Goal: Check status: Check status

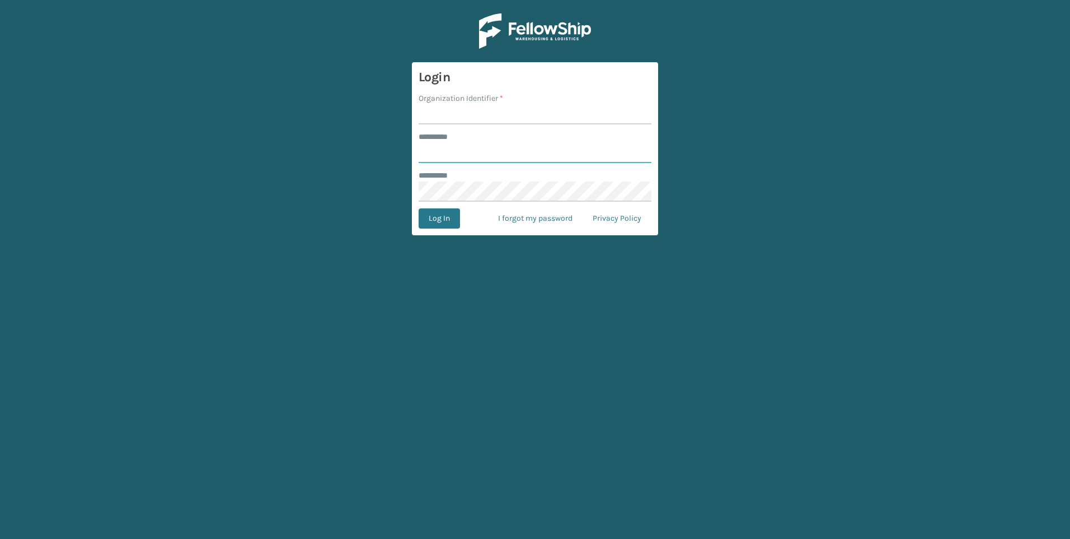
type input "***"
click at [491, 109] on input "Organization Identifier *" at bounding box center [535, 114] width 233 height 20
type input "Fellowship - West"
click at [439, 208] on form "Login Organization Identifier * Fellowship - West ******** * *** ******** * Log…" at bounding box center [535, 148] width 246 height 173
drag, startPoint x: 439, startPoint y: 213, endPoint x: 441, endPoint y: 218, distance: 5.8
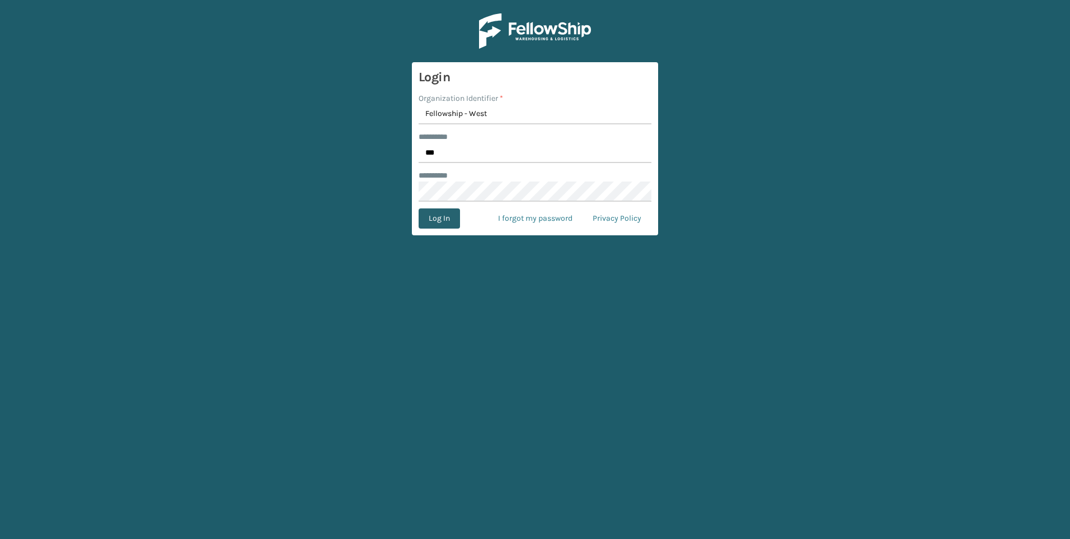
click at [439, 213] on button "Log In" at bounding box center [439, 218] width 41 height 20
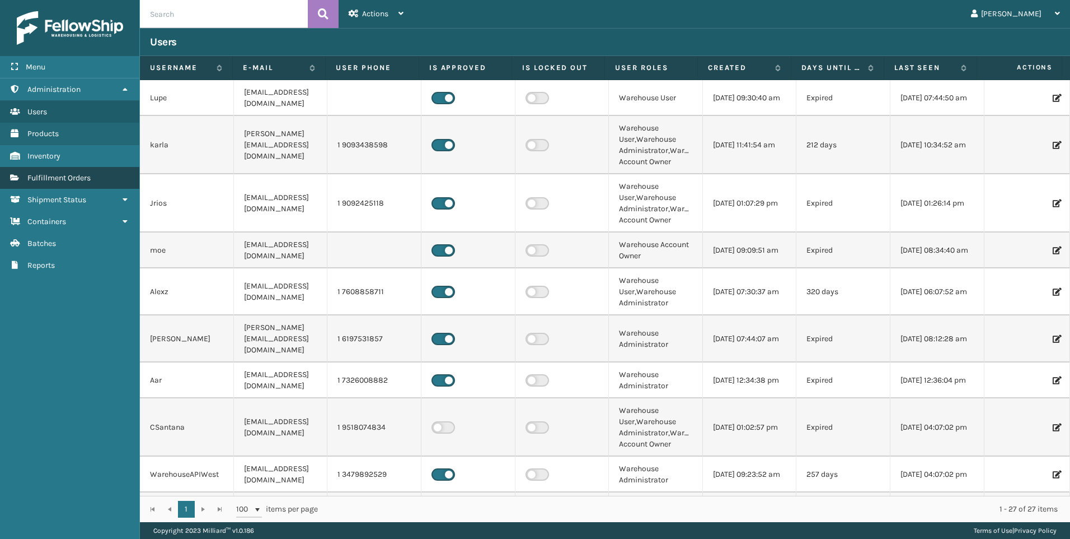
click at [93, 173] on link "Fulfillment Orders" at bounding box center [69, 178] width 139 height 22
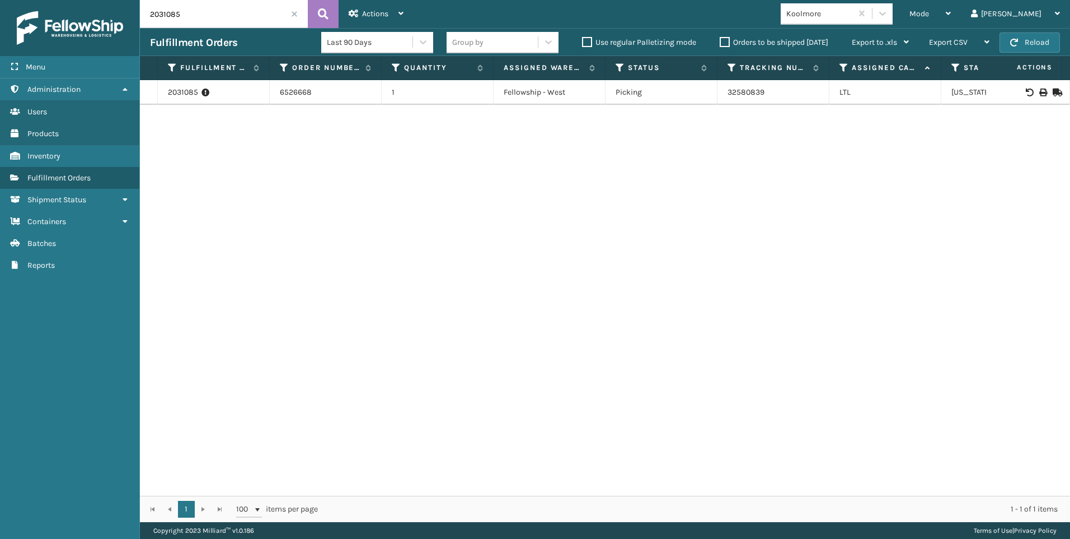
click at [292, 15] on span at bounding box center [294, 14] width 7 height 7
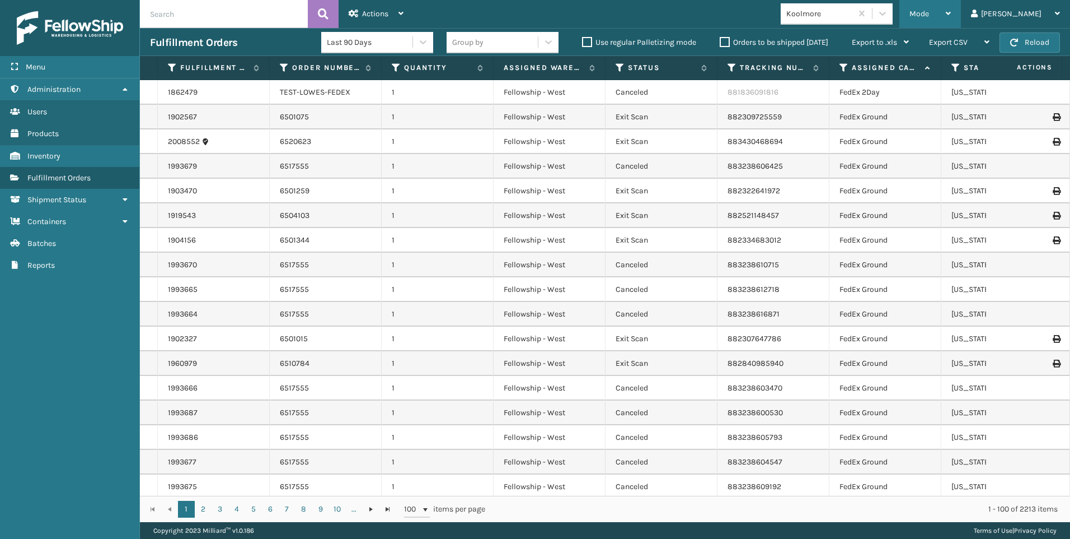
click at [929, 10] on span "Mode" at bounding box center [920, 14] width 20 height 10
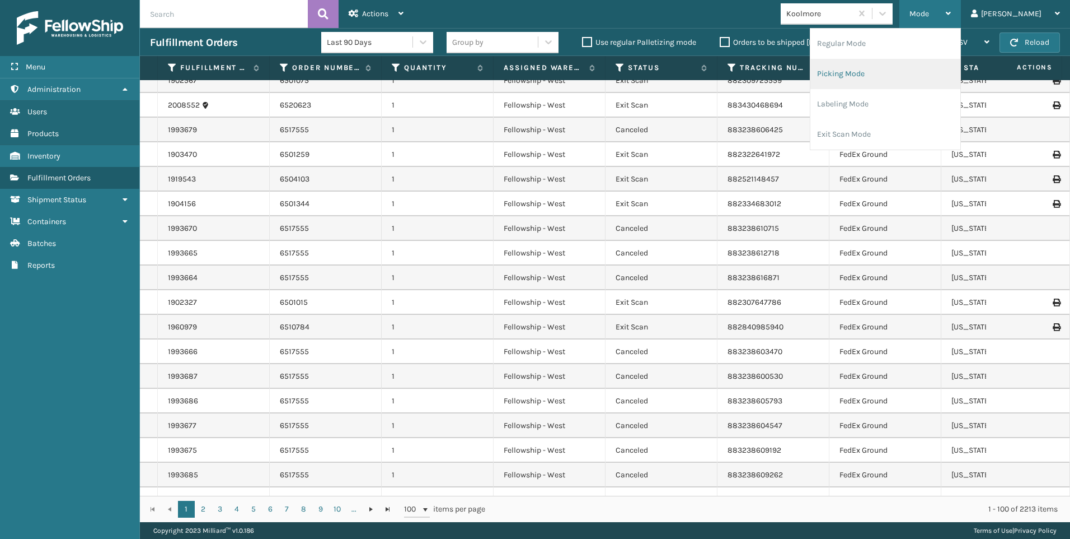
scroll to position [56, 0]
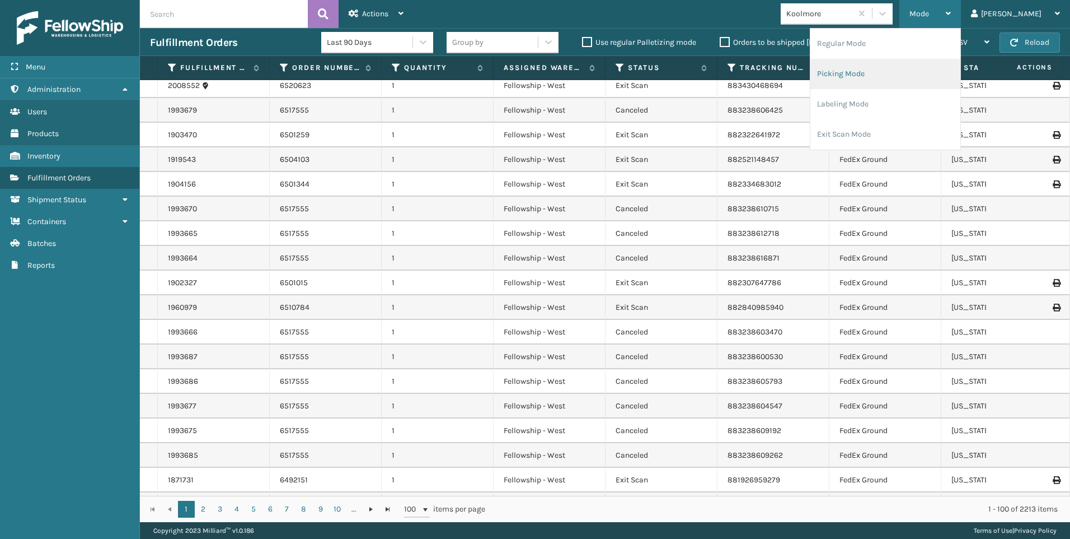
click at [890, 64] on li "Picking Mode" at bounding box center [886, 74] width 150 height 30
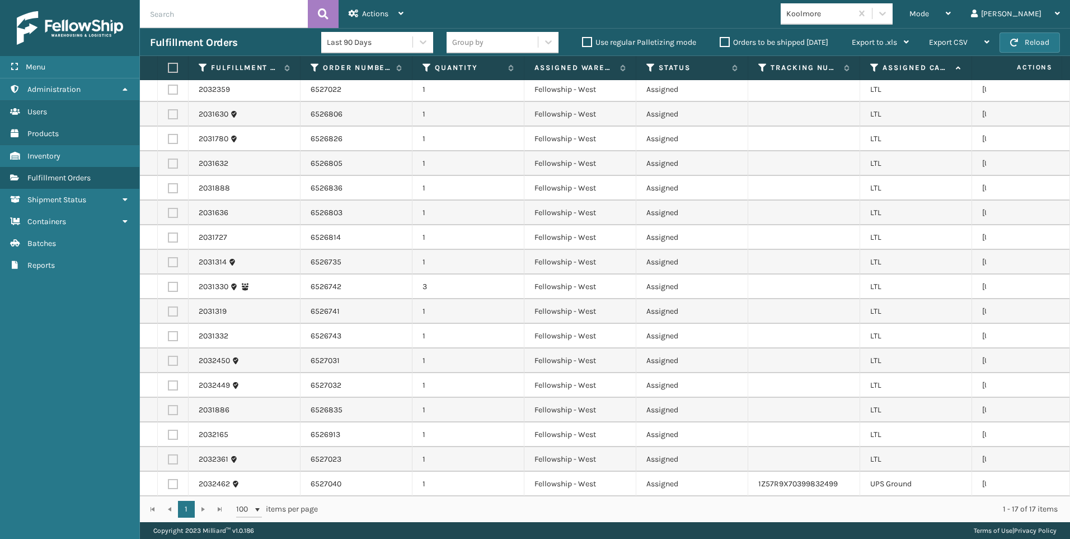
scroll to position [0, 0]
click at [853, 15] on div "Koolmore" at bounding box center [820, 14] width 67 height 12
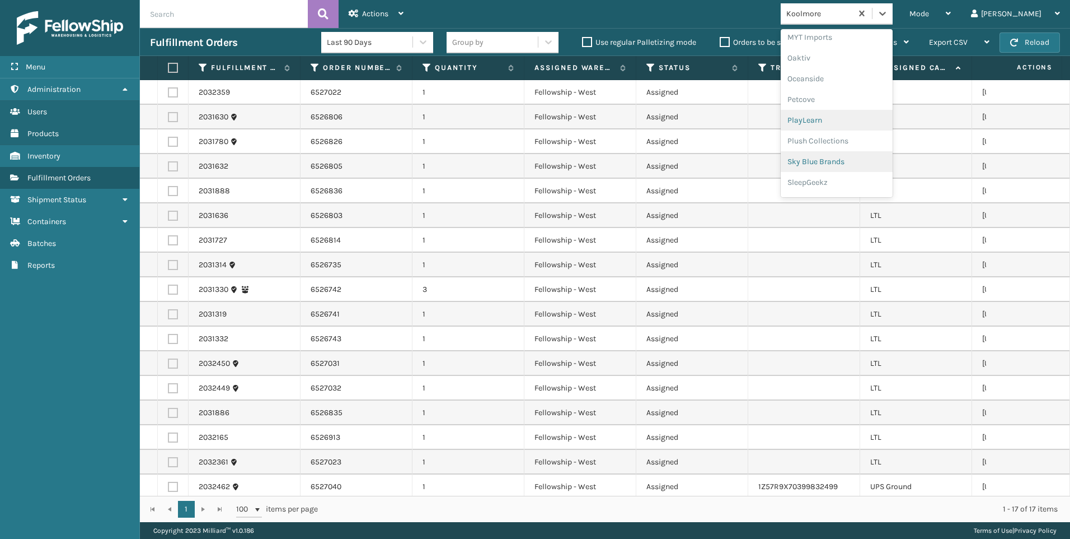
scroll to position [541, 0]
click at [872, 158] on div "SleepGeekz" at bounding box center [837, 163] width 112 height 21
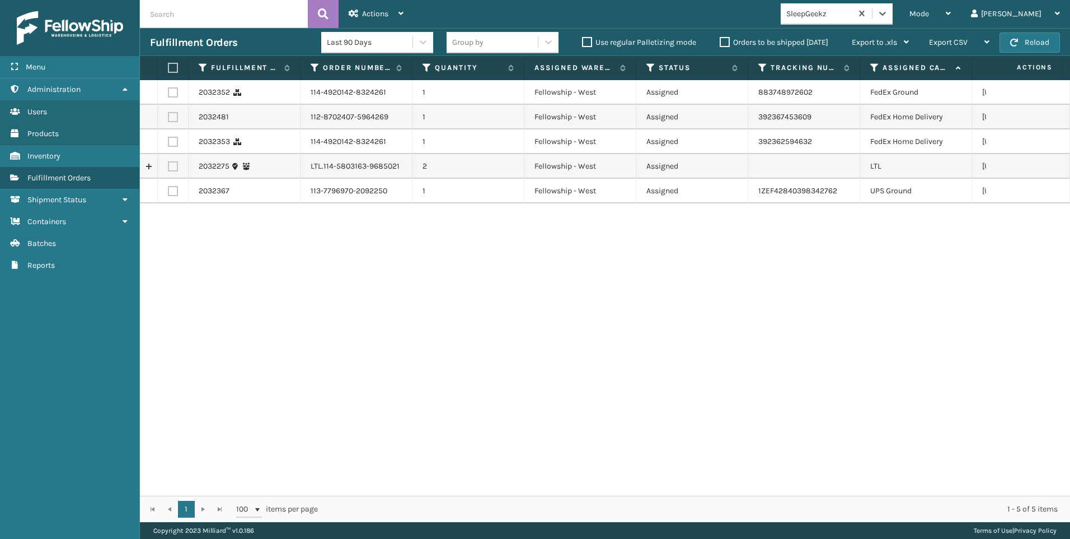
click at [167, 161] on td at bounding box center [173, 166] width 31 height 25
click at [175, 166] on label at bounding box center [173, 166] width 10 height 10
click at [169, 166] on input "checkbox" at bounding box center [168, 164] width 1 height 7
checkbox input "true"
click at [372, 17] on span "Actions" at bounding box center [375, 14] width 26 height 10
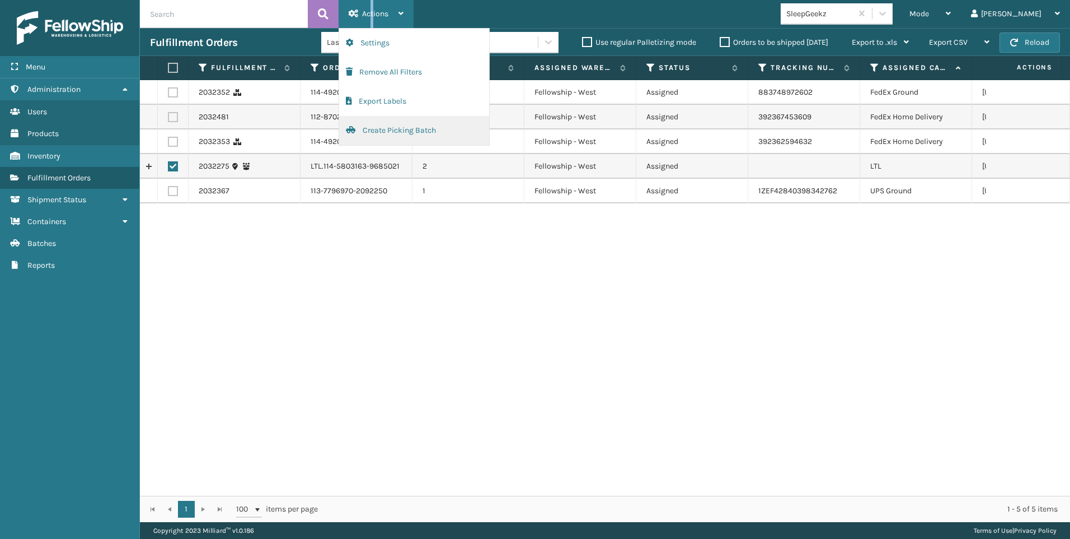
drag, startPoint x: 372, startPoint y: 17, endPoint x: 399, endPoint y: 131, distance: 117.3
click at [399, 131] on button "Create Picking Batch" at bounding box center [414, 130] width 150 height 29
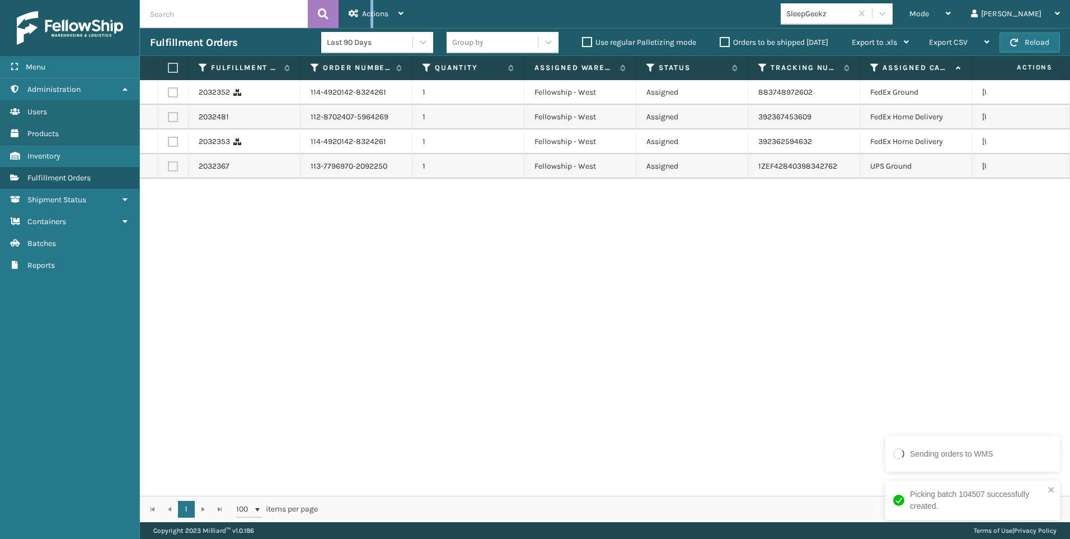
click at [853, 17] on div "SleepGeekz" at bounding box center [820, 14] width 67 height 12
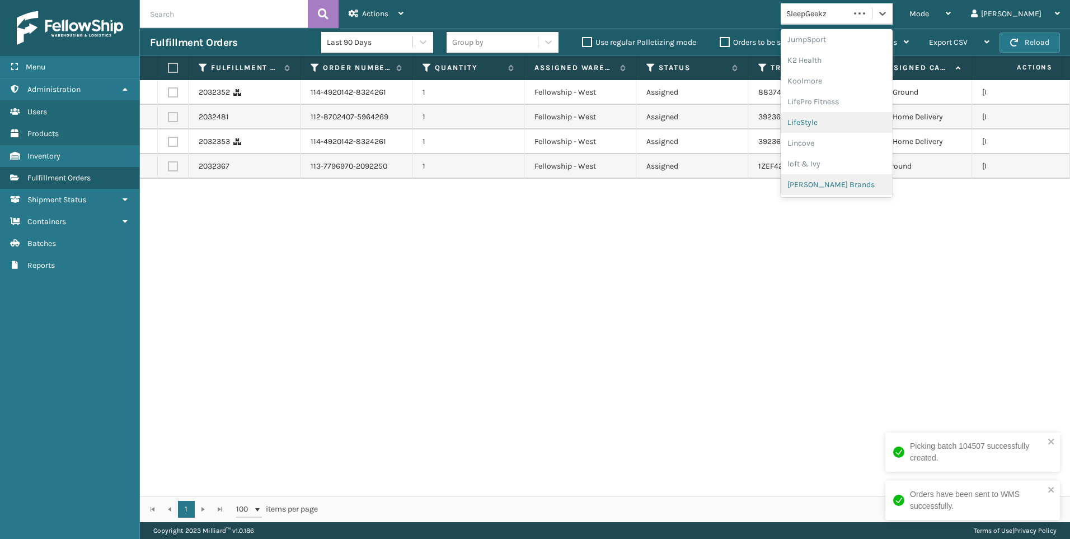
scroll to position [406, 0]
click at [878, 38] on div "Koolmore" at bounding box center [837, 28] width 112 height 21
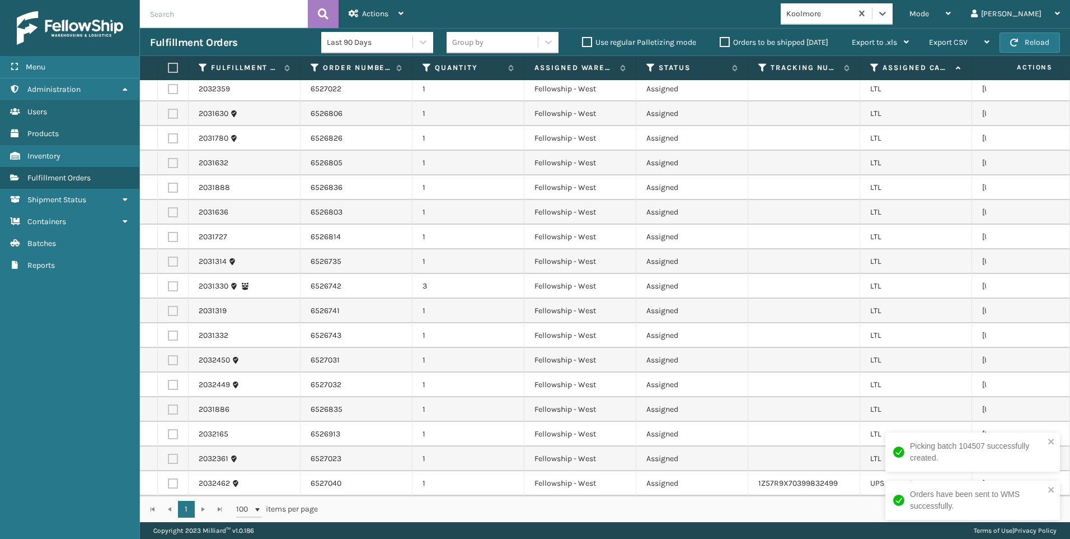
scroll to position [12, 0]
click at [876, 68] on icon at bounding box center [875, 68] width 9 height 10
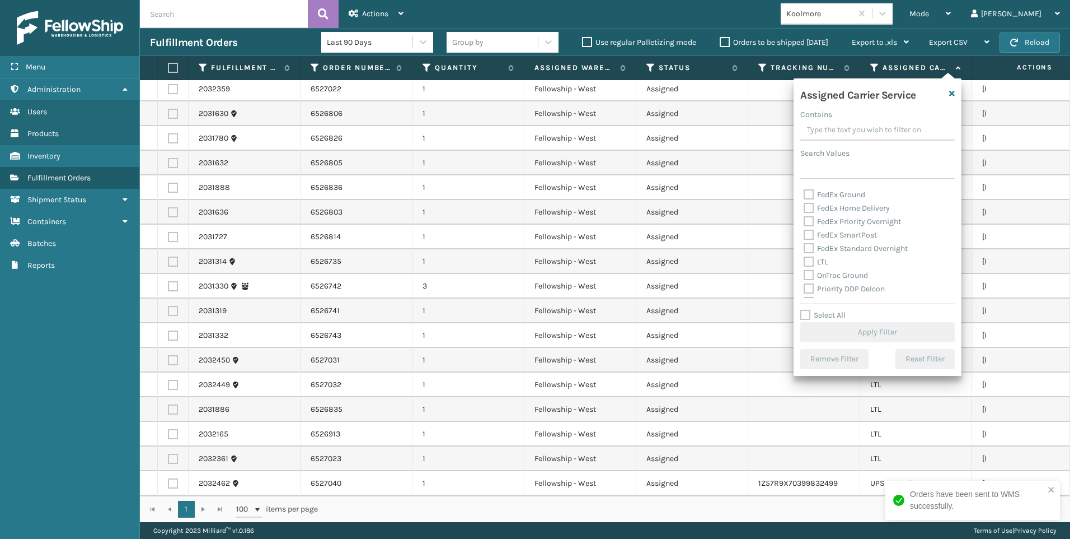
scroll to position [112, 0]
click at [824, 240] on label "LTL" at bounding box center [816, 242] width 25 height 10
click at [804, 240] on input "LTL" at bounding box center [804, 238] width 1 height 7
checkbox input "true"
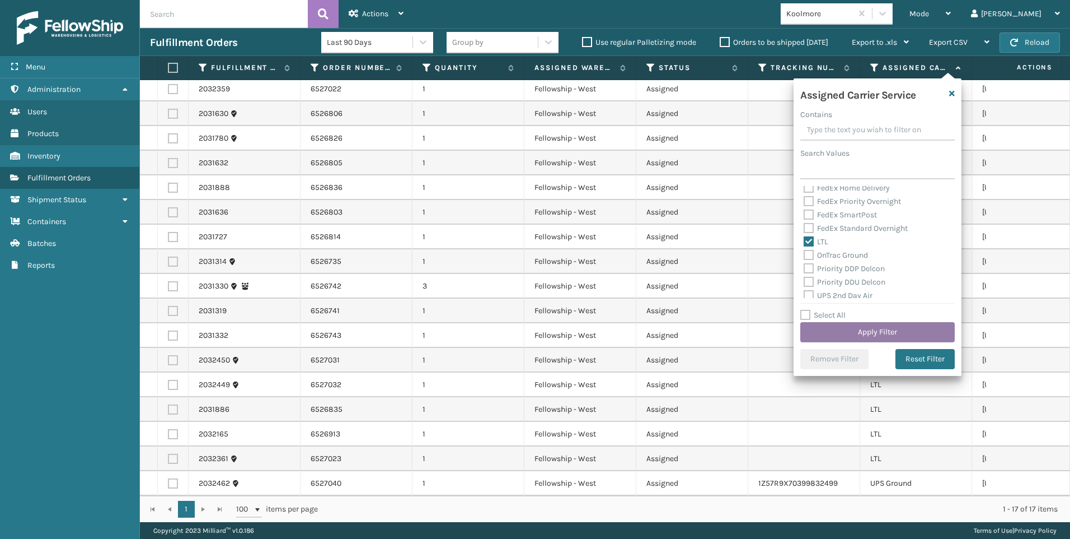
click at [840, 331] on button "Apply Filter" at bounding box center [878, 332] width 155 height 20
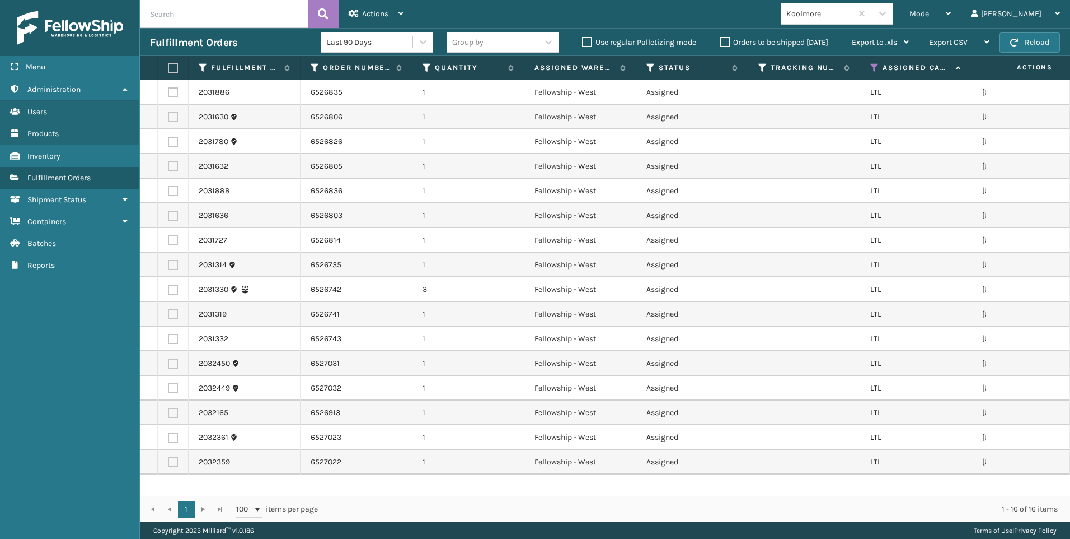
click at [174, 68] on label at bounding box center [171, 68] width 7 height 10
click at [169, 68] on input "checkbox" at bounding box center [168, 67] width 1 height 7
checkbox input "true"
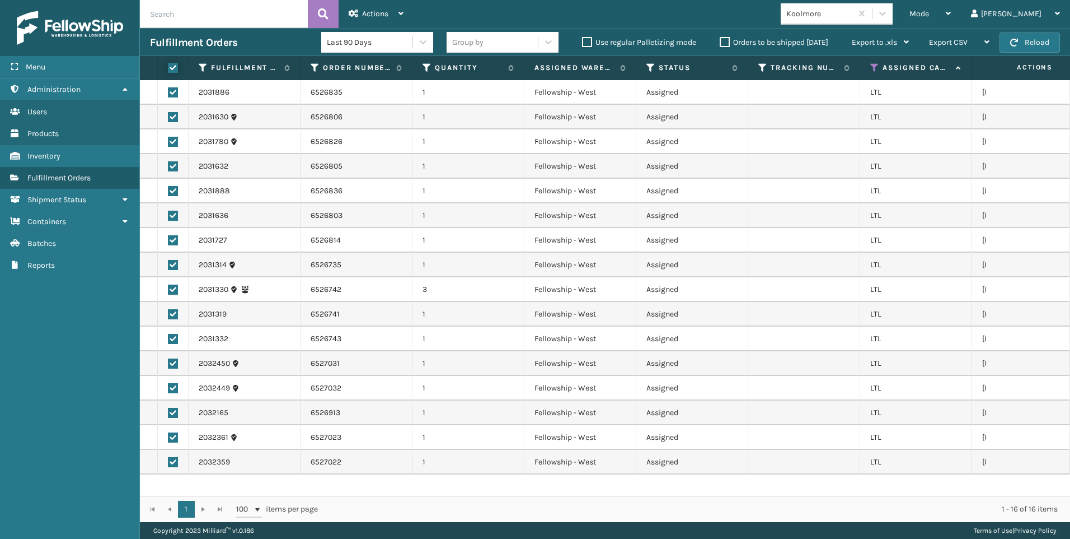
checkbox input "true"
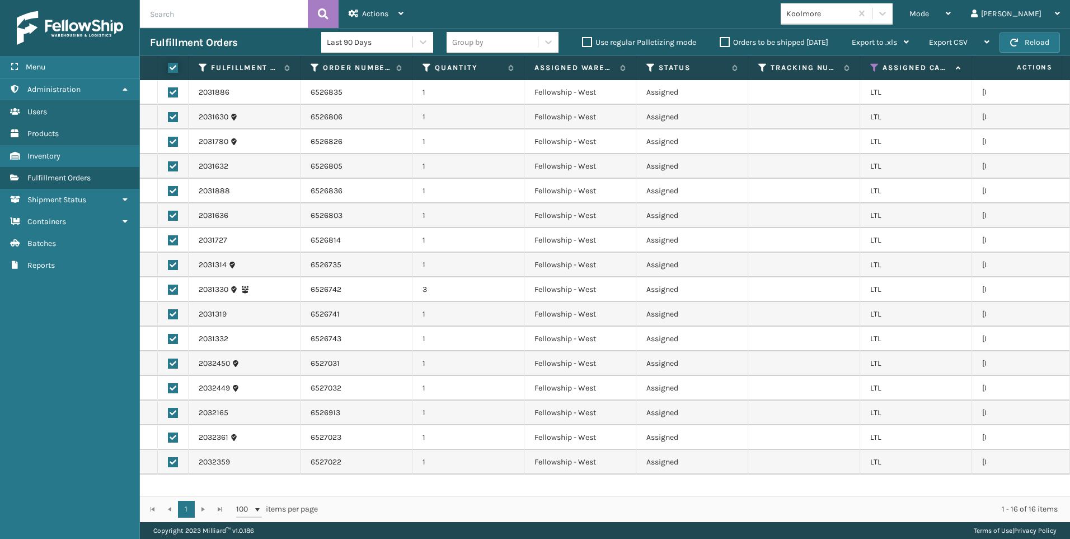
checkbox input "true"
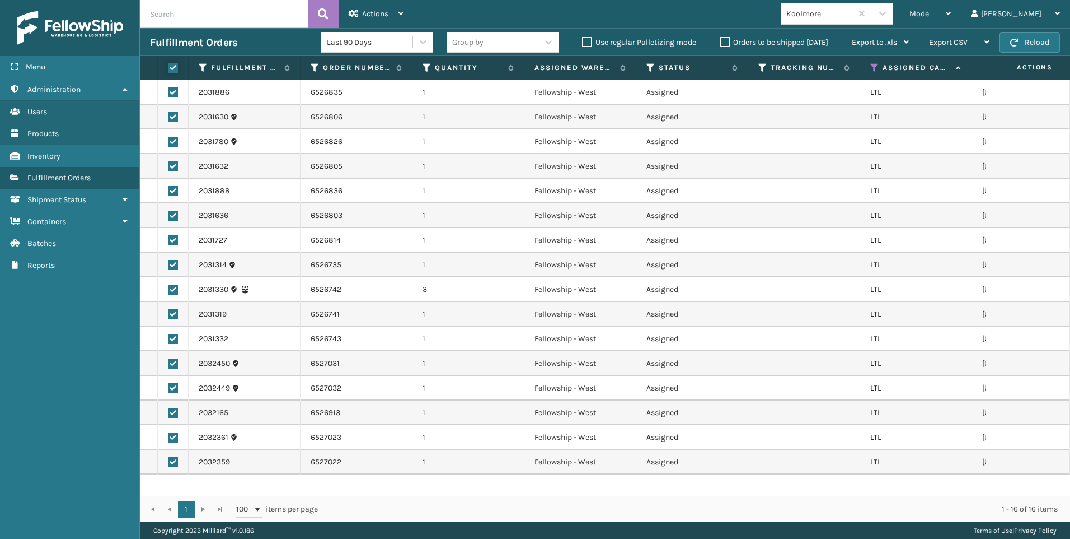
checkbox input "true"
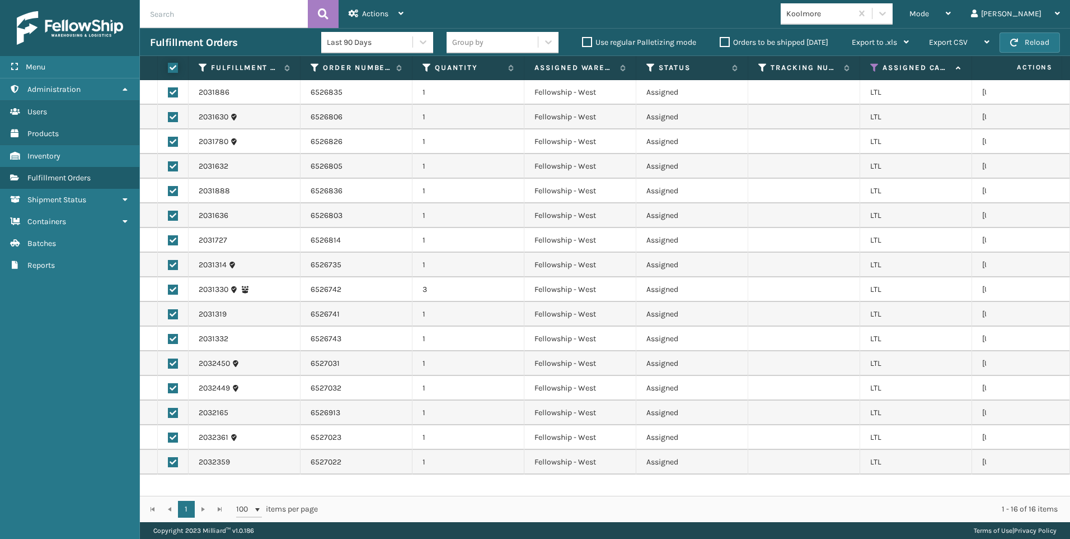
checkbox input "true"
click at [348, 12] on div "Actions Settings Remove All Filters Export Labels Create Picking Batch" at bounding box center [376, 14] width 75 height 28
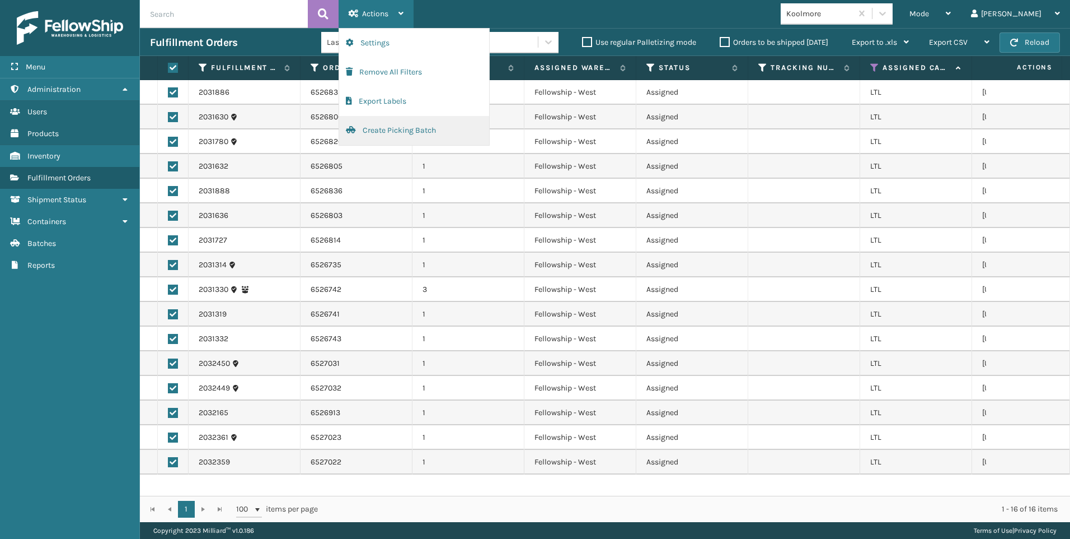
click at [400, 129] on button "Create Picking Batch" at bounding box center [414, 130] width 150 height 29
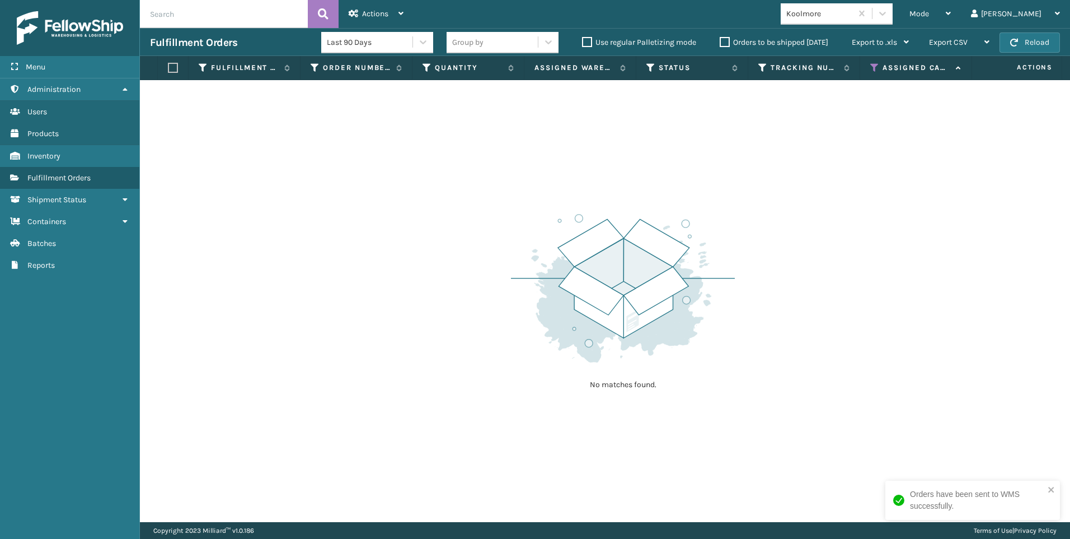
click at [873, 67] on icon at bounding box center [875, 68] width 9 height 10
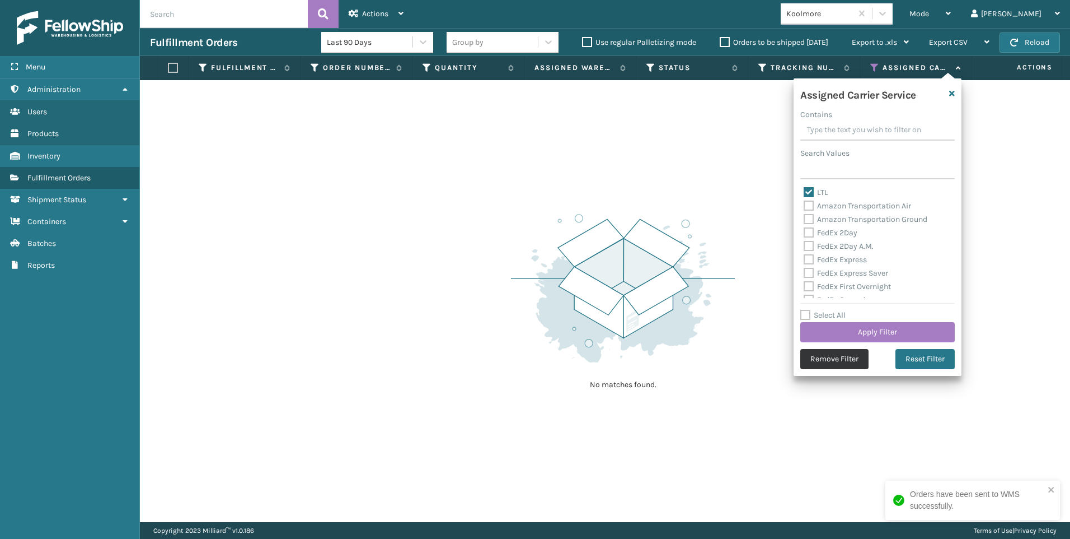
click at [832, 364] on button "Remove Filter" at bounding box center [835, 359] width 68 height 20
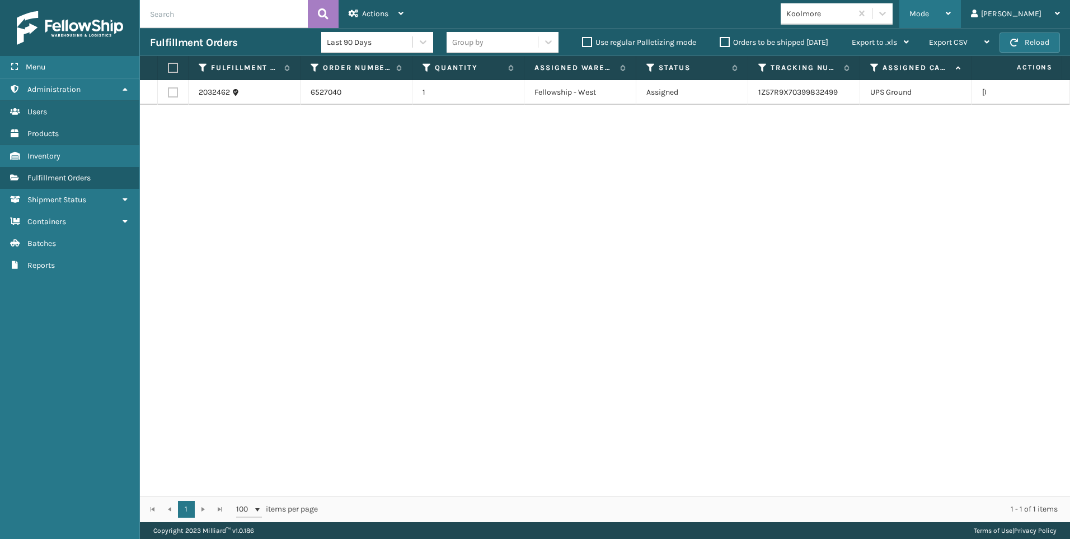
click at [929, 11] on span "Mode" at bounding box center [920, 14] width 20 height 10
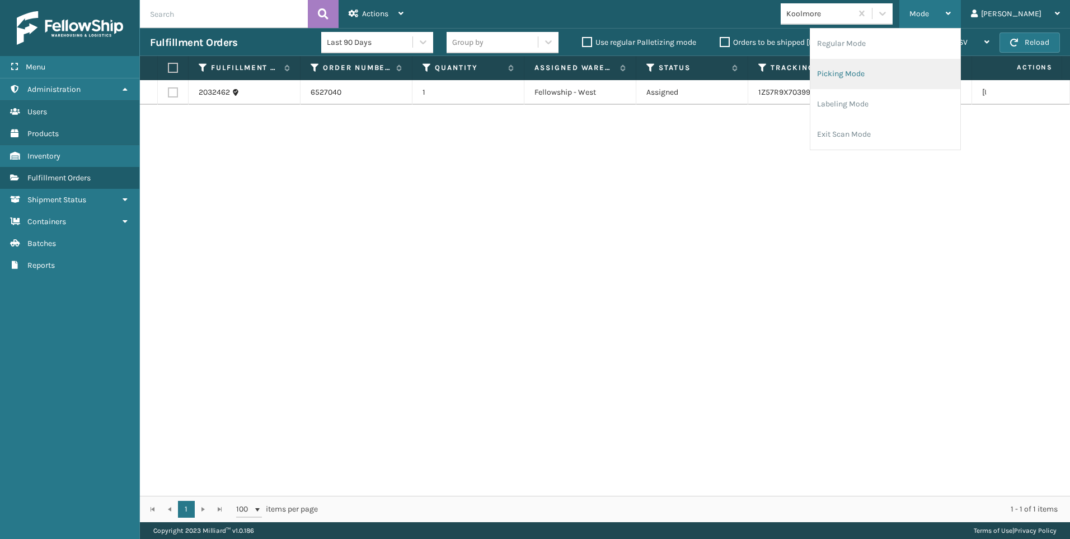
click at [929, 79] on li "Picking Mode" at bounding box center [886, 74] width 150 height 30
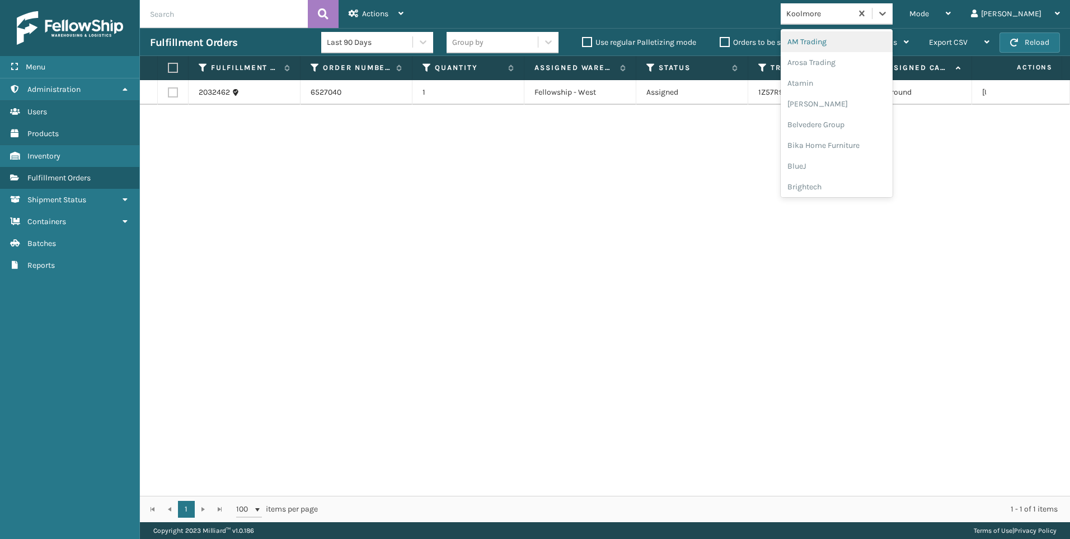
click at [881, 24] on div "Koolmore" at bounding box center [837, 13] width 112 height 21
click at [872, 169] on div "SleepGeekz" at bounding box center [837, 163] width 112 height 21
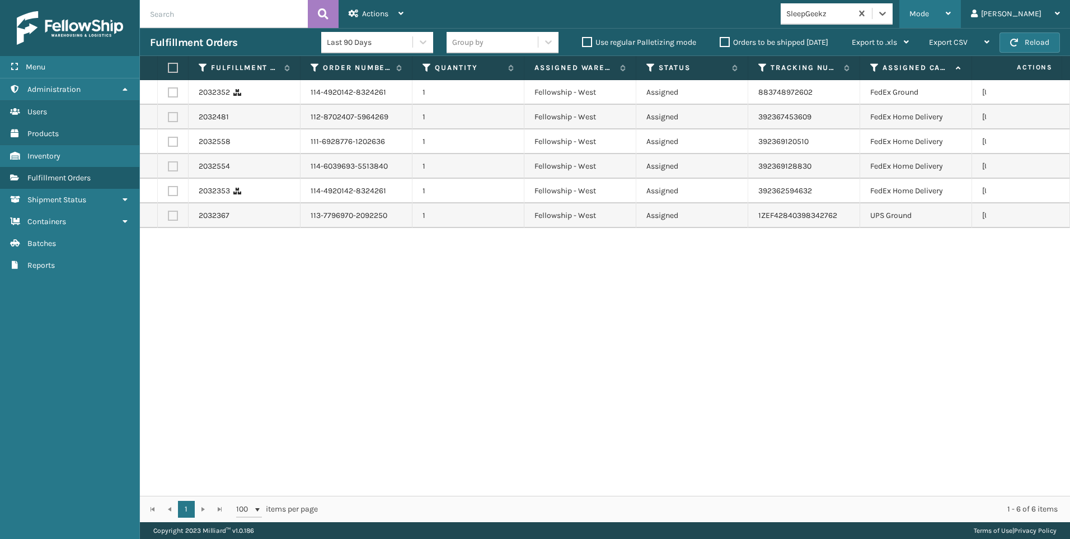
click at [951, 19] on div "Mode" at bounding box center [930, 14] width 41 height 28
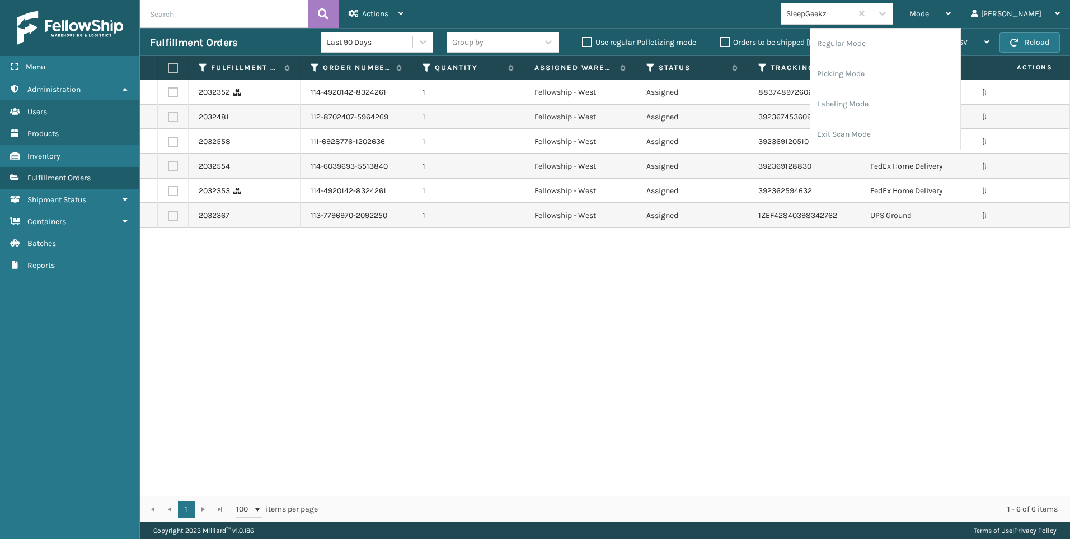
click at [852, 20] on div "SleepGeekz" at bounding box center [816, 13] width 71 height 18
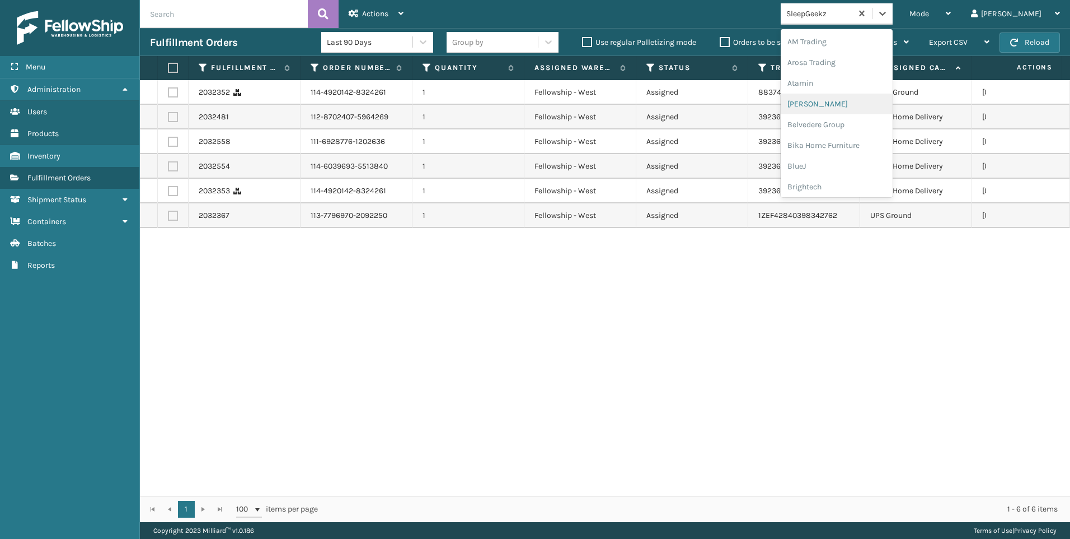
scroll to position [280, 0]
click at [877, 153] on div "Koolmore" at bounding box center [837, 155] width 112 height 21
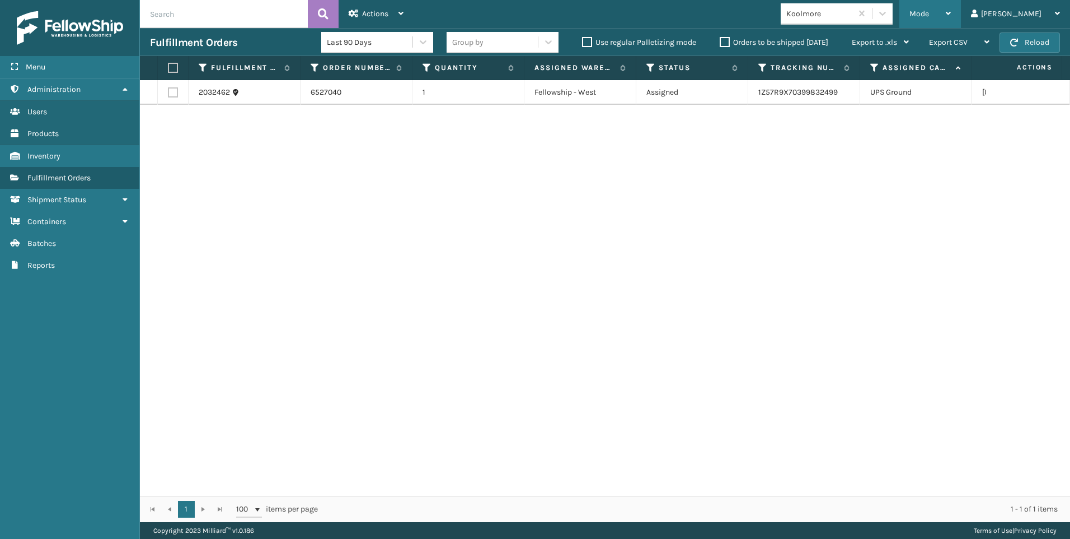
click at [951, 24] on div "Mode" at bounding box center [930, 14] width 41 height 28
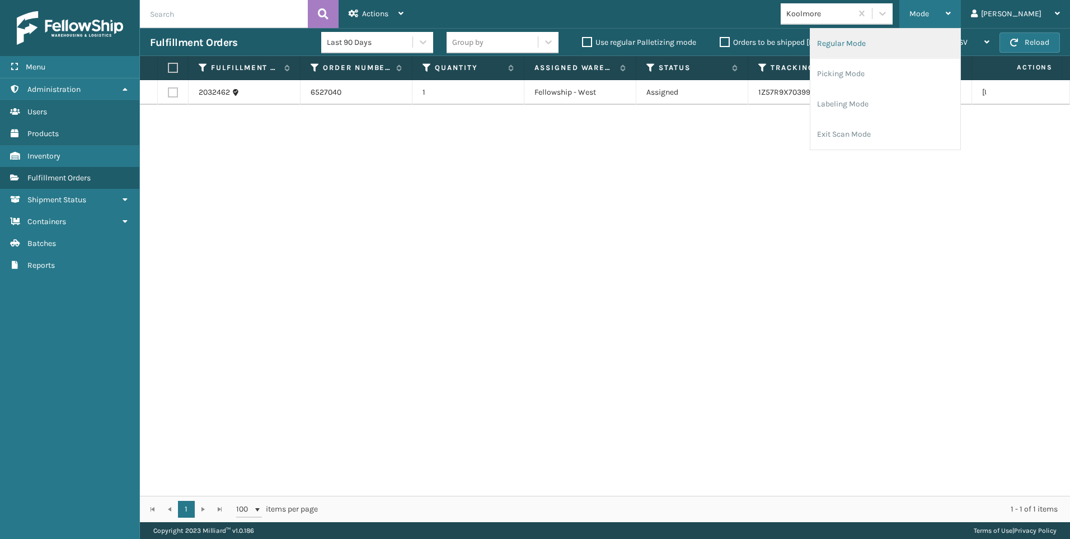
click at [906, 30] on li "Regular Mode" at bounding box center [886, 44] width 150 height 30
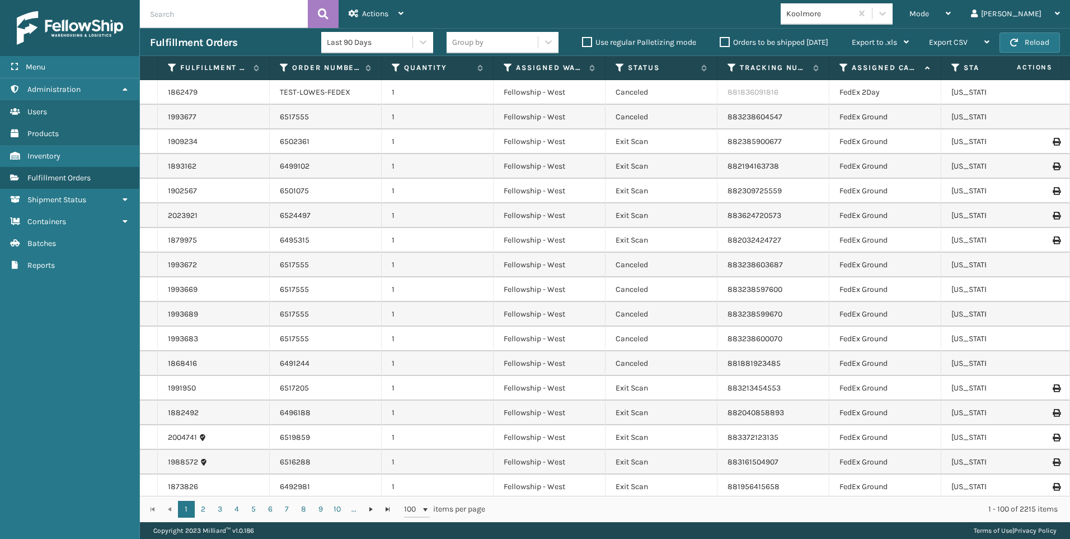
click at [239, 20] on input "text" at bounding box center [224, 14] width 168 height 28
paste input "2031319"
click at [332, 20] on button at bounding box center [323, 14] width 31 height 28
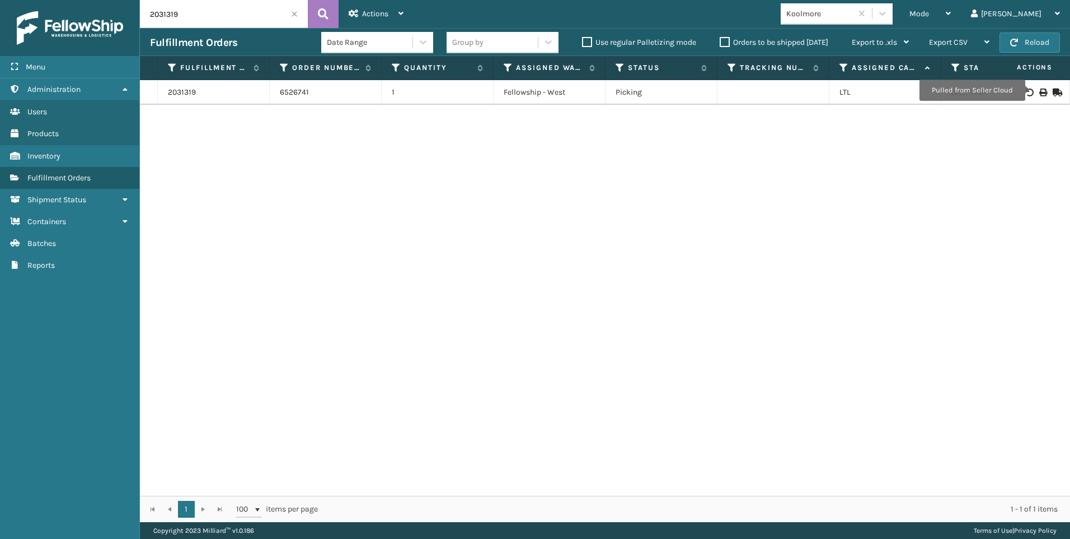
click at [1040, 90] on icon at bounding box center [1043, 92] width 7 height 8
drag, startPoint x: 198, startPoint y: 12, endPoint x: 155, endPoint y: 13, distance: 43.1
click at [110, 0] on div "Menu Fulfillment Orders Administration Fulfillment Orders Users Fulfillment Ord…" at bounding box center [535, 0] width 1070 height 0
paste input "30"
click at [313, 16] on button at bounding box center [323, 14] width 31 height 28
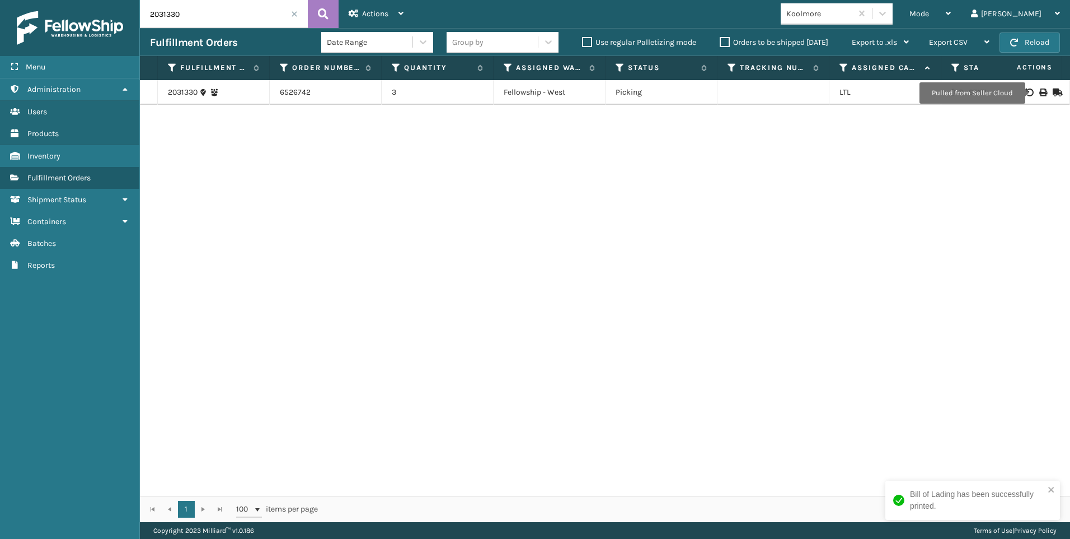
click at [1040, 93] on icon at bounding box center [1043, 92] width 7 height 8
drag, startPoint x: 217, startPoint y: 25, endPoint x: 131, endPoint y: 25, distance: 85.7
click at [131, 0] on div "Menu Fulfillment Orders Administration Fulfillment Orders Users Fulfillment Ord…" at bounding box center [535, 0] width 1070 height 0
paste input "2"
click at [321, 7] on icon at bounding box center [323, 14] width 11 height 17
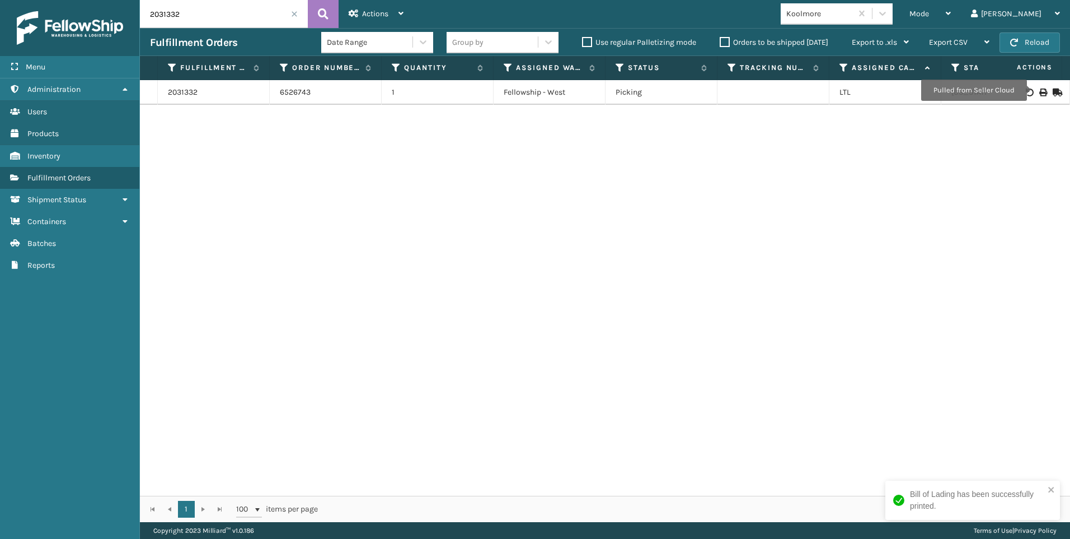
click at [1040, 90] on icon at bounding box center [1043, 92] width 7 height 8
click at [1040, 91] on icon at bounding box center [1043, 92] width 7 height 8
click at [150, 23] on input "2031332" at bounding box center [224, 14] width 168 height 28
paste input "630"
click at [319, 16] on icon at bounding box center [323, 14] width 11 height 17
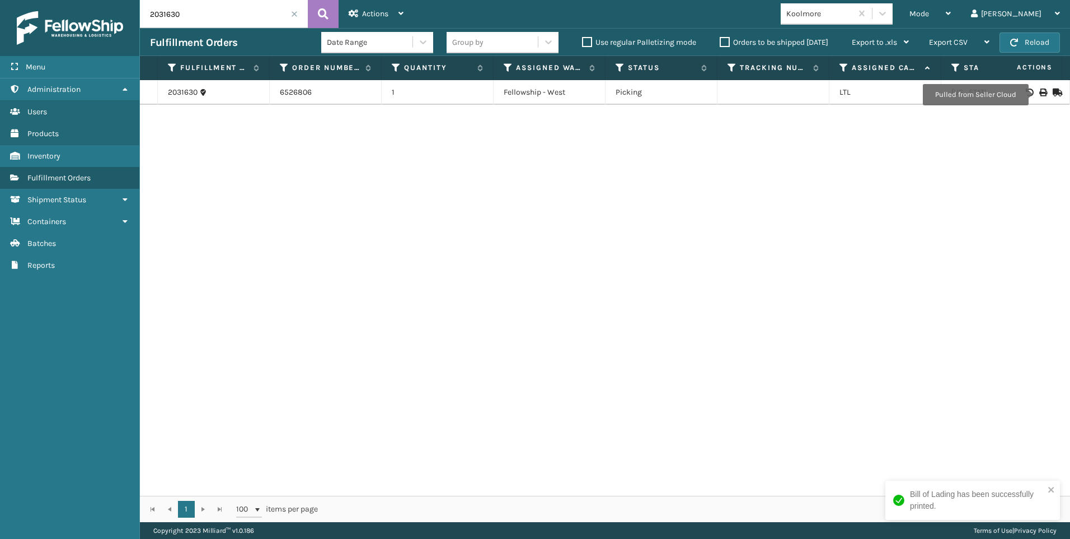
click at [1040, 94] on icon at bounding box center [1043, 92] width 7 height 8
drag, startPoint x: 120, startPoint y: 14, endPoint x: 129, endPoint y: 15, distance: 8.5
click at [89, 0] on div "Menu Fulfillment Orders Administration Fulfillment Orders Users Fulfillment Ord…" at bounding box center [535, 0] width 1070 height 0
paste input "2"
click at [311, 11] on button at bounding box center [323, 14] width 31 height 28
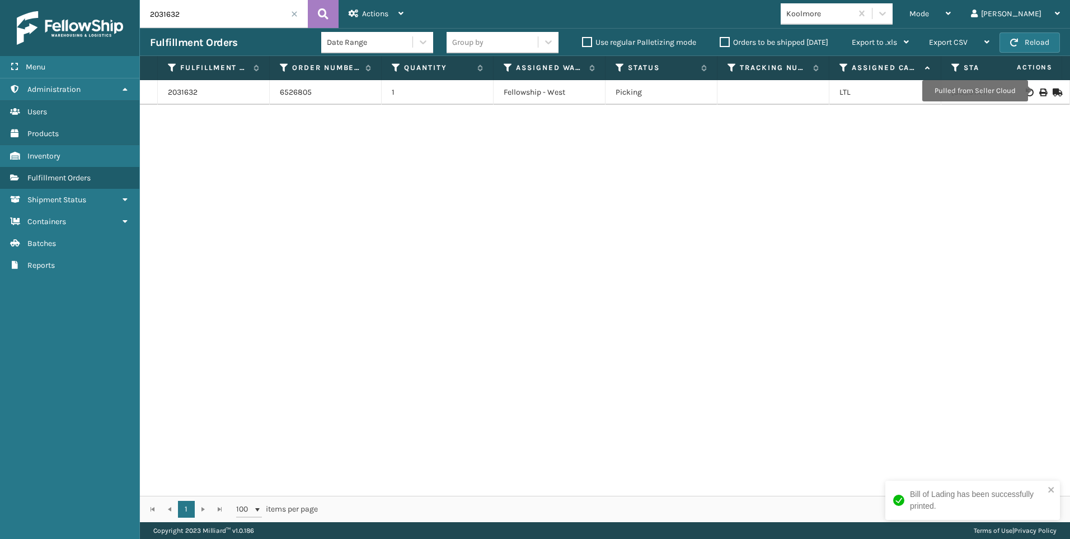
click at [1040, 91] on icon at bounding box center [1043, 92] width 7 height 8
drag, startPoint x: 117, startPoint y: 22, endPoint x: 82, endPoint y: 26, distance: 35.5
click at [80, 0] on div "Menu Fulfillment Orders Administration Fulfillment Orders Users Fulfillment Ord…" at bounding box center [535, 0] width 1070 height 0
paste input "6"
click at [329, 7] on button at bounding box center [323, 14] width 31 height 28
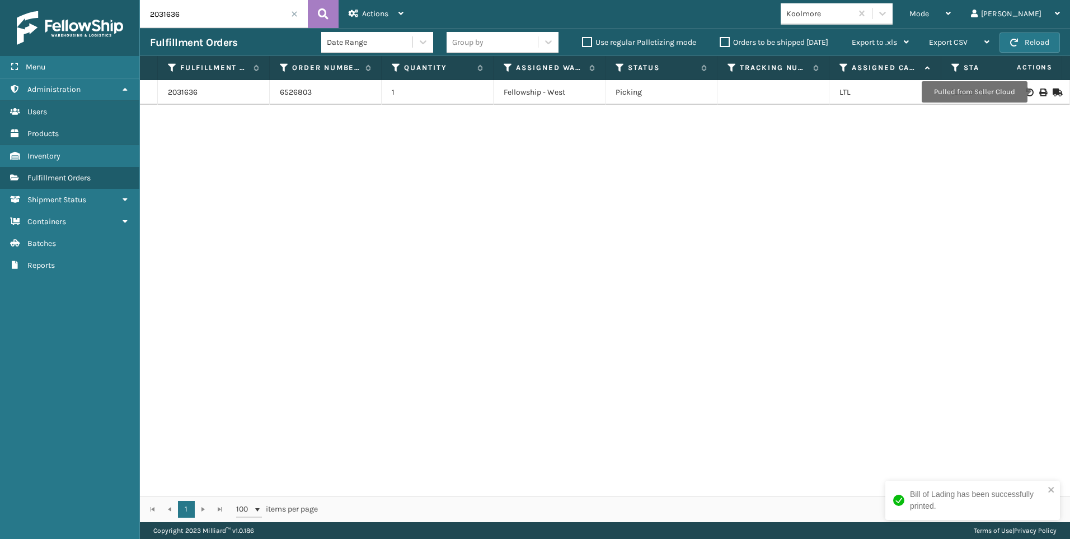
click at [1040, 92] on icon at bounding box center [1043, 92] width 7 height 8
drag, startPoint x: 240, startPoint y: 19, endPoint x: 158, endPoint y: 22, distance: 81.2
click at [160, 22] on input "2031636" at bounding box center [224, 14] width 168 height 28
drag, startPoint x: 194, startPoint y: 19, endPoint x: 188, endPoint y: 6, distance: 14.0
click at [188, 6] on input "2031636" at bounding box center [224, 14] width 168 height 28
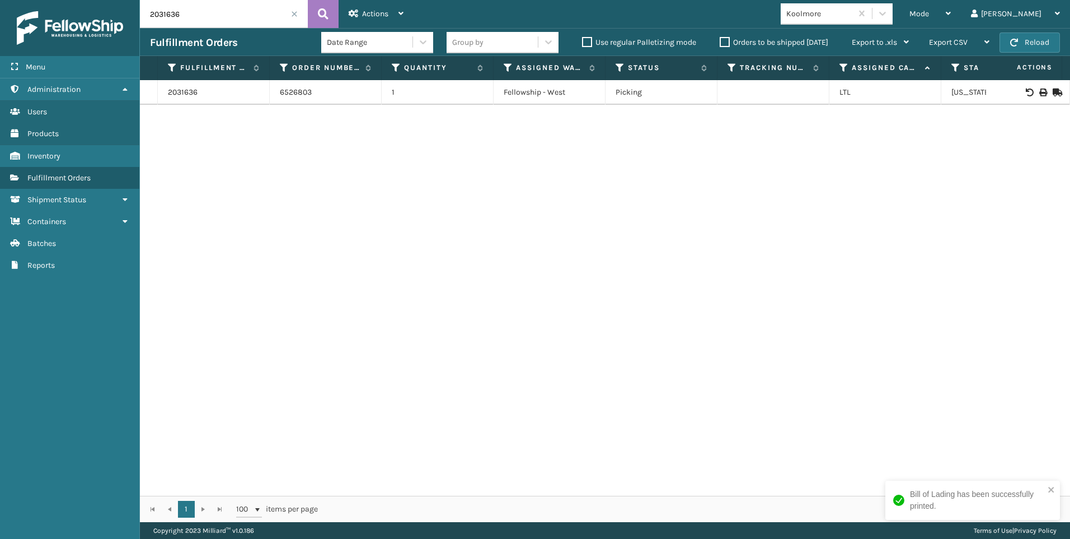
drag, startPoint x: 189, startPoint y: 8, endPoint x: 109, endPoint y: 15, distance: 80.9
click at [98, 0] on div "Menu Fulfillment Orders Administration Fulfillment Orders Users Fulfillment Ord…" at bounding box center [535, 0] width 1070 height 0
paste input "727"
click at [338, 5] on button at bounding box center [323, 14] width 31 height 28
click at [1040, 93] on icon at bounding box center [1043, 92] width 7 height 8
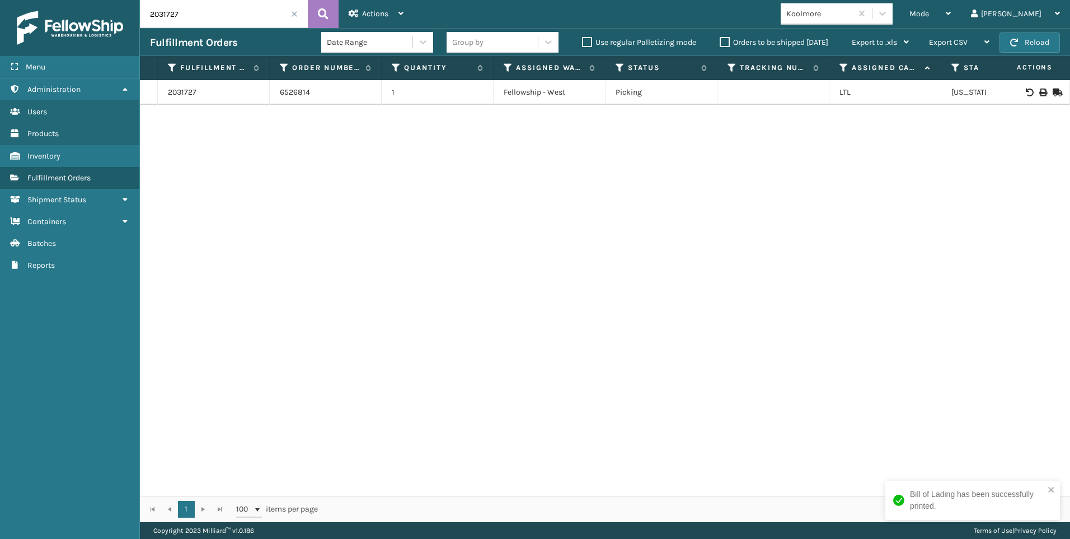
drag, startPoint x: 201, startPoint y: 13, endPoint x: 104, endPoint y: 22, distance: 97.9
click at [57, 0] on div "Menu Fulfillment Orders Administration Fulfillment Orders Users Fulfillment Ord…" at bounding box center [535, 0] width 1070 height 0
drag, startPoint x: 200, startPoint y: 31, endPoint x: 202, endPoint y: 8, distance: 23.0
click at [200, 6] on input "2031727" at bounding box center [224, 14] width 168 height 28
drag, startPoint x: 202, startPoint y: 8, endPoint x: 98, endPoint y: 10, distance: 103.6
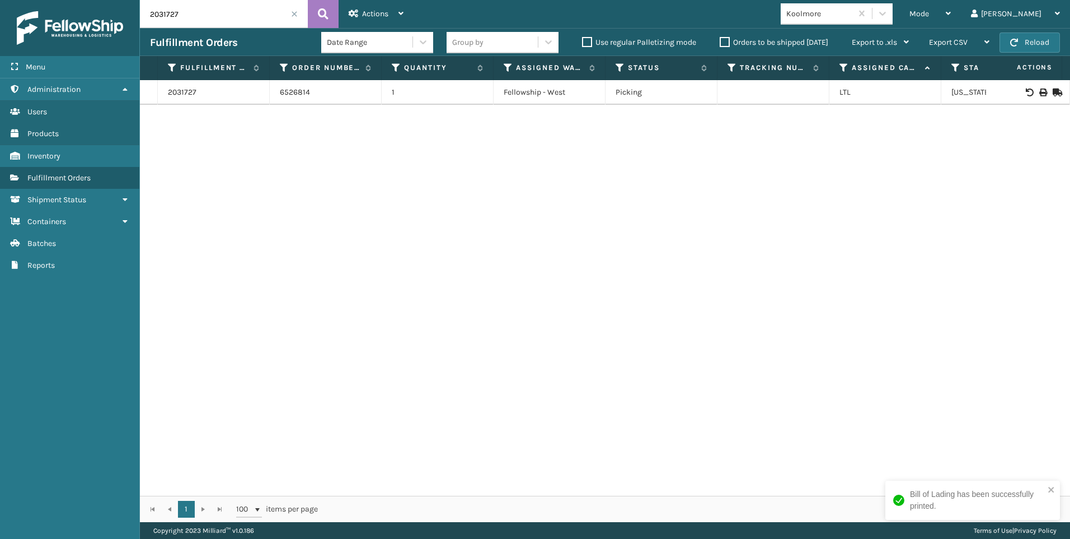
click at [98, 0] on div "Menu Fulfillment Orders Administration Fulfillment Orders Users Fulfillment Ord…" at bounding box center [535, 0] width 1070 height 0
drag, startPoint x: 216, startPoint y: 31, endPoint x: 191, endPoint y: 6, distance: 34.4
click at [186, 4] on input "2031727" at bounding box center [224, 14] width 168 height 28
drag, startPoint x: 189, startPoint y: 11, endPoint x: 125, endPoint y: 22, distance: 64.7
click at [69, 0] on div "Menu Fulfillment Orders Administration Fulfillment Orders Users Fulfillment Ord…" at bounding box center [535, 0] width 1070 height 0
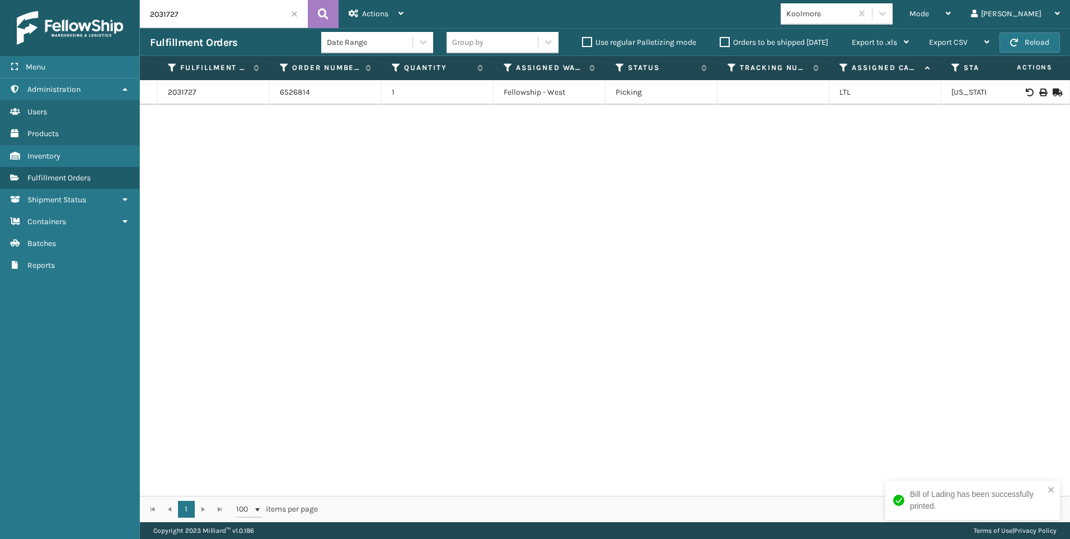
paste input "80"
click at [315, 12] on button at bounding box center [323, 14] width 31 height 28
click at [1040, 93] on icon at bounding box center [1043, 92] width 7 height 8
drag, startPoint x: 221, startPoint y: 18, endPoint x: 123, endPoint y: 9, distance: 98.9
click at [92, 0] on div "Menu Fulfillment Orders Administration Fulfillment Orders Users Fulfillment Ord…" at bounding box center [535, 0] width 1070 height 0
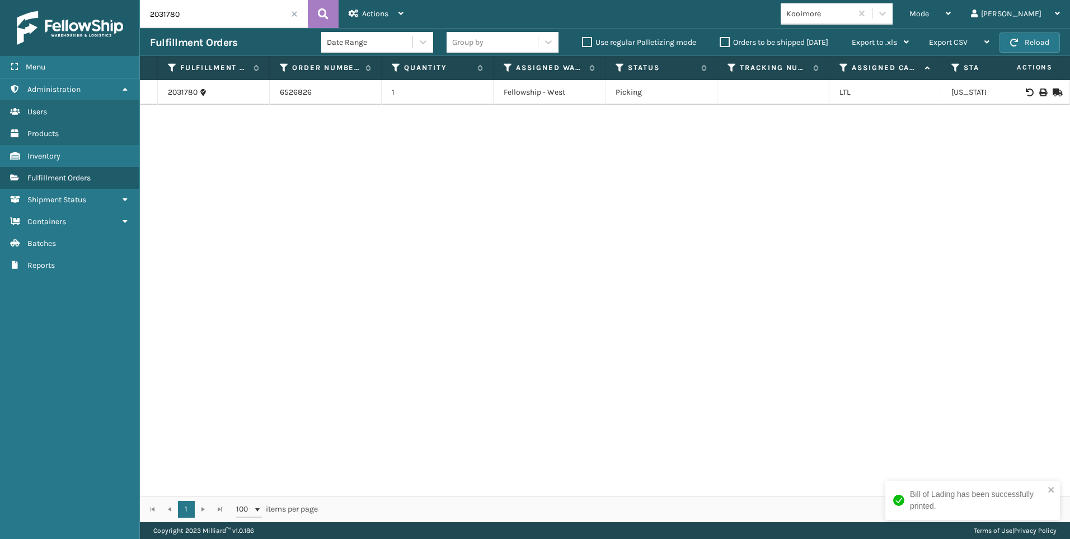
paste input "886"
click at [328, 19] on icon at bounding box center [323, 14] width 11 height 17
click at [1035, 97] on td at bounding box center [1028, 92] width 84 height 25
click at [1040, 92] on icon at bounding box center [1043, 92] width 7 height 8
drag, startPoint x: 198, startPoint y: 3, endPoint x: 155, endPoint y: 15, distance: 44.8
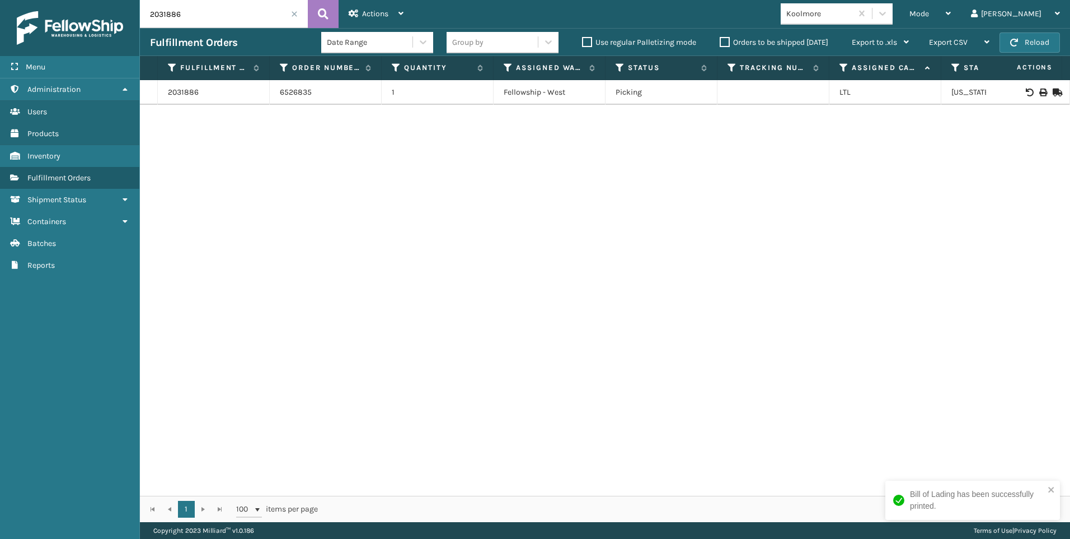
click at [92, 0] on div "Menu Fulfillment Orders Administration Fulfillment Orders Users Fulfillment Ord…" at bounding box center [535, 0] width 1070 height 0
paste input "8"
click at [325, 21] on icon at bounding box center [323, 14] width 11 height 17
click at [1040, 94] on icon at bounding box center [1043, 92] width 7 height 8
drag, startPoint x: 214, startPoint y: 22, endPoint x: 138, endPoint y: 17, distance: 76.3
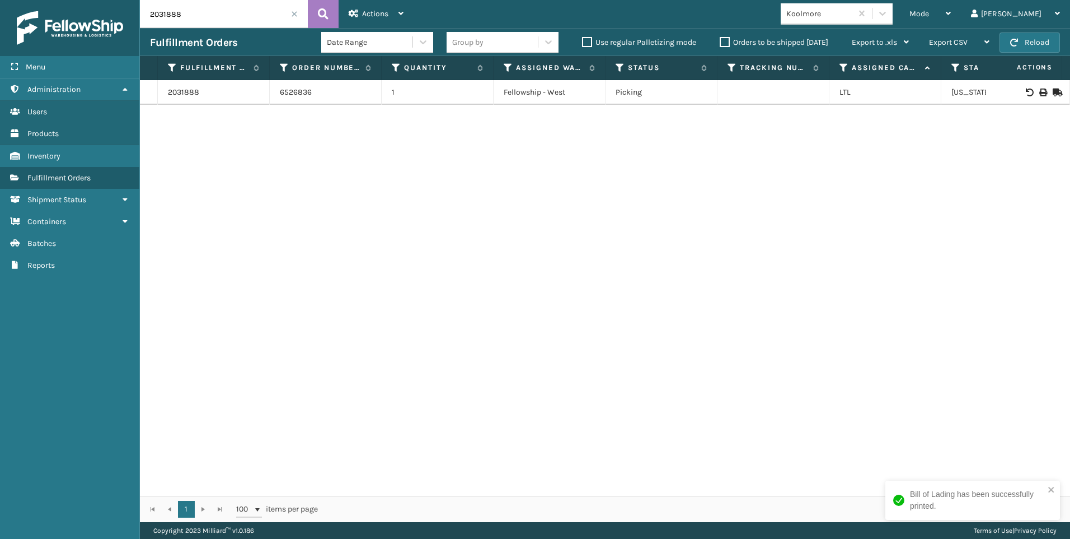
click at [143, 17] on input "2031888" at bounding box center [224, 14] width 168 height 28
paste input "2165"
drag, startPoint x: 208, startPoint y: 18, endPoint x: 128, endPoint y: 12, distance: 79.7
click at [128, 0] on div "Menu Fulfillment Orders Administration Fulfillment Orders Users Fulfillment Ord…" at bounding box center [535, 0] width 1070 height 0
click at [315, 15] on button at bounding box center [323, 14] width 31 height 28
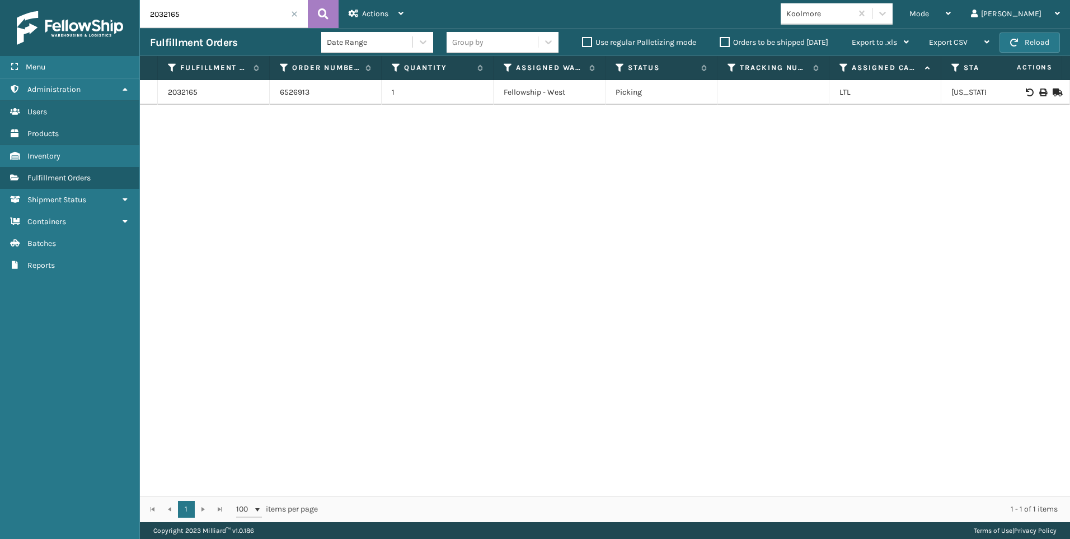
click at [1034, 97] on td at bounding box center [1028, 92] width 84 height 25
click at [1040, 93] on icon at bounding box center [1043, 92] width 7 height 8
drag, startPoint x: 248, startPoint y: 4, endPoint x: 156, endPoint y: 12, distance: 92.1
click at [130, 0] on div "Menu Fulfillment Orders Administration Fulfillment Orders Users Fulfillment Ord…" at bounding box center [535, 0] width 1070 height 0
paste input "359"
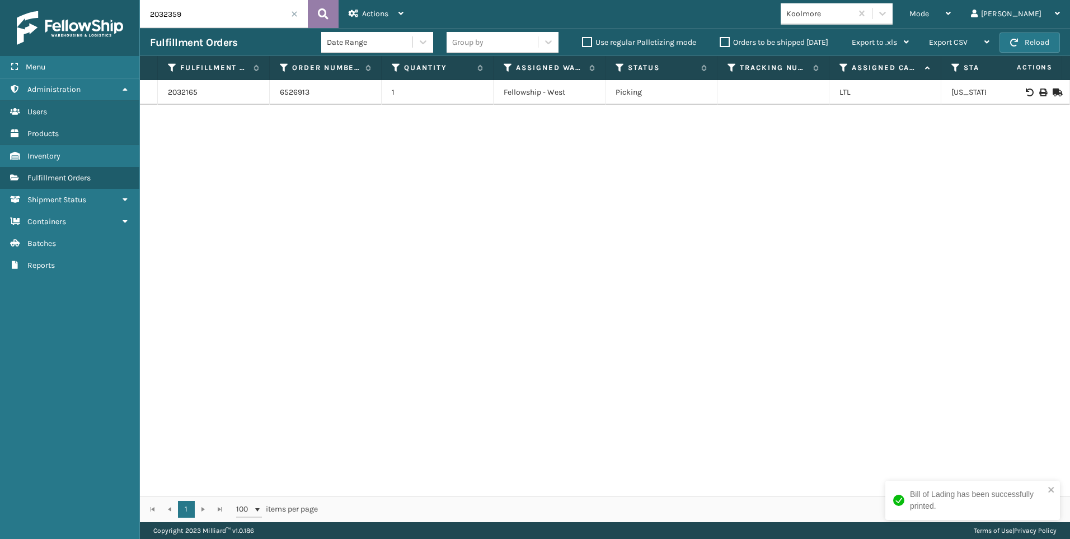
click at [317, 9] on button at bounding box center [323, 14] width 31 height 28
click at [1040, 92] on icon at bounding box center [1043, 92] width 7 height 8
drag, startPoint x: 172, startPoint y: 11, endPoint x: 154, endPoint y: 12, distance: 17.9
click at [154, 12] on input "2032359" at bounding box center [224, 14] width 168 height 28
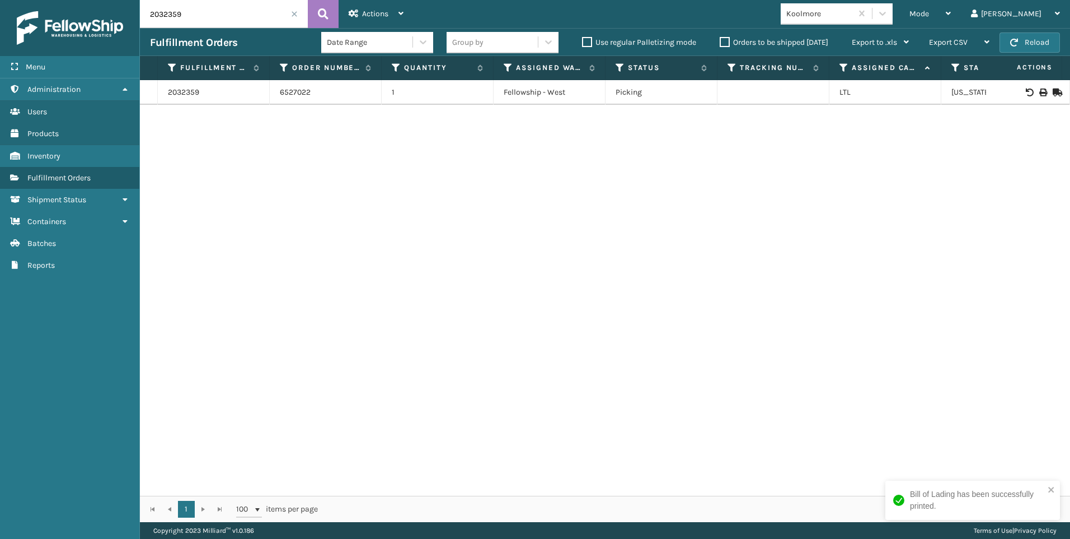
drag, startPoint x: 197, startPoint y: 10, endPoint x: 125, endPoint y: 9, distance: 71.7
click at [125, 0] on div "Menu Fulfillment Orders Administration Fulfillment Orders Users Fulfillment Ord…" at bounding box center [535, 0] width 1070 height 0
paste input "61"
click at [326, 10] on icon at bounding box center [323, 14] width 11 height 17
click at [1040, 91] on icon at bounding box center [1043, 92] width 7 height 8
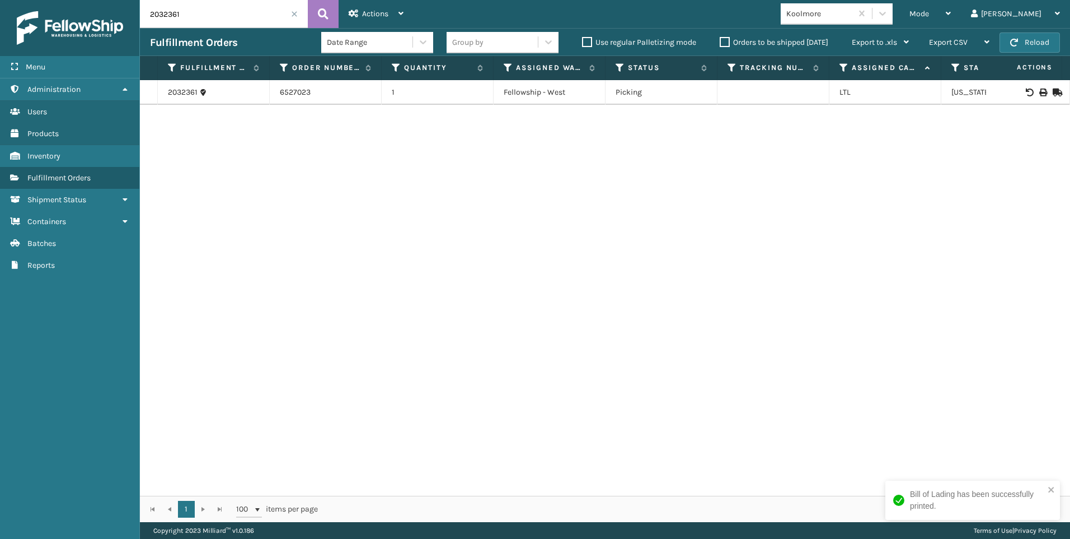
drag, startPoint x: 186, startPoint y: 13, endPoint x: 162, endPoint y: 14, distance: 23.5
click at [156, 16] on input "2032361" at bounding box center [224, 14] width 168 height 28
click at [189, 13] on input "2032361" at bounding box center [224, 14] width 168 height 28
drag, startPoint x: 203, startPoint y: 16, endPoint x: 106, endPoint y: 20, distance: 96.4
click at [105, 0] on div "Menu Fulfillment Orders Administration Fulfillment Orders Users Fulfillment Ord…" at bounding box center [535, 0] width 1070 height 0
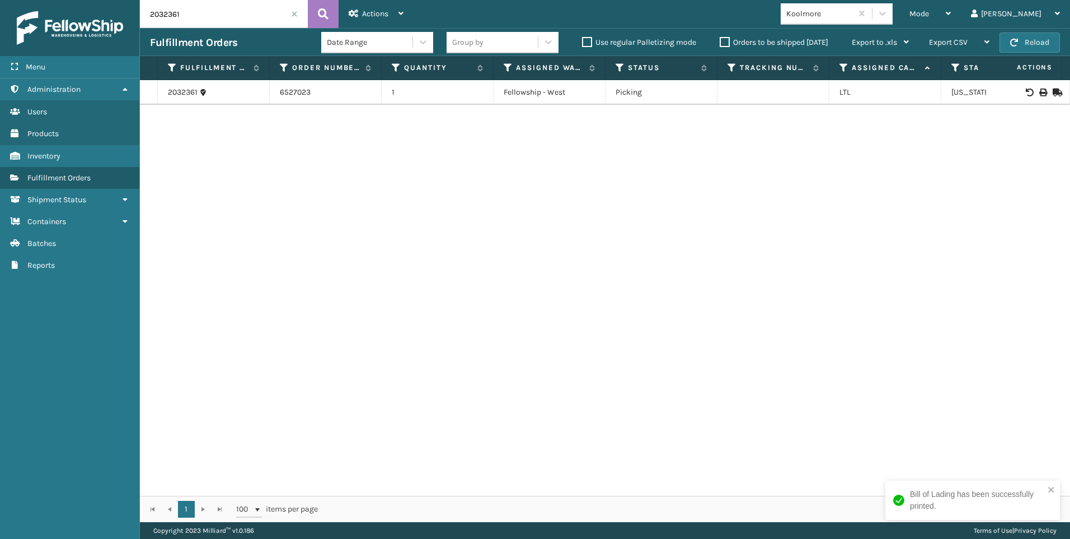
click at [196, 18] on input "2032361" at bounding box center [224, 14] width 168 height 28
drag, startPoint x: 194, startPoint y: 18, endPoint x: 95, endPoint y: 23, distance: 99.2
click at [93, 0] on div "Menu Fulfillment Orders Administration Fulfillment Orders Users Fulfillment Ord…" at bounding box center [535, 0] width 1070 height 0
paste input "449"
click at [317, 24] on button at bounding box center [323, 14] width 31 height 28
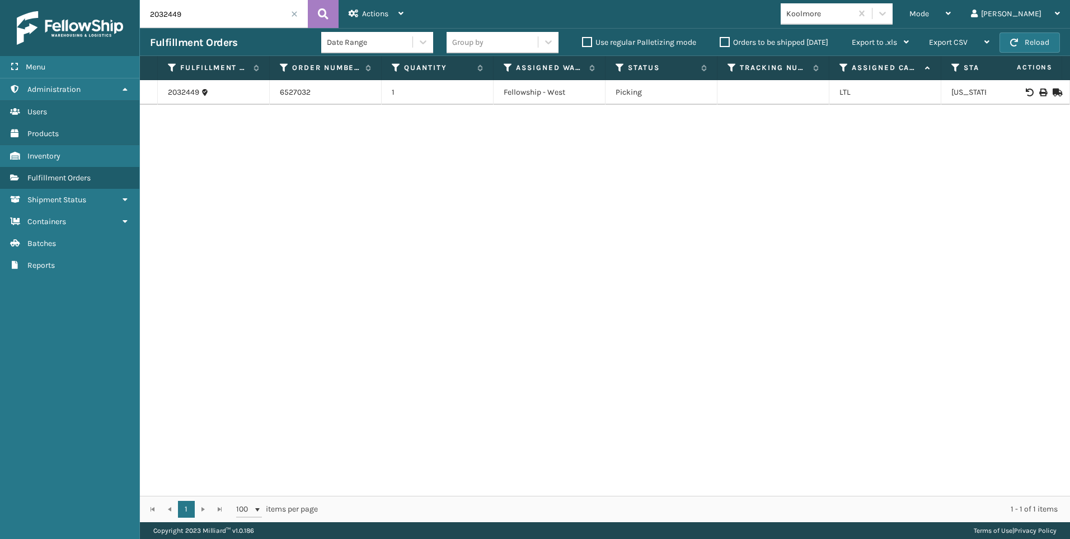
click at [1040, 94] on icon at bounding box center [1043, 92] width 7 height 8
drag, startPoint x: 213, startPoint y: 18, endPoint x: 99, endPoint y: 20, distance: 114.2
click at [87, 0] on div "Menu Fulfillment Orders Administration Fulfillment Orders Users Fulfillment Ord…" at bounding box center [535, 0] width 1070 height 0
paste input "50"
click at [310, 17] on button at bounding box center [323, 14] width 31 height 28
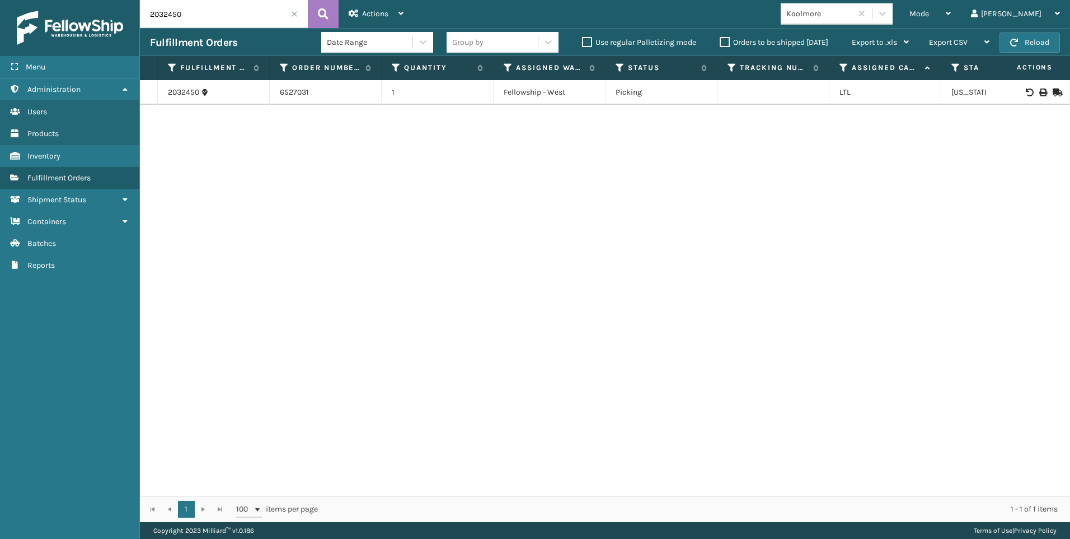
click at [1040, 91] on icon at bounding box center [1043, 92] width 7 height 8
drag, startPoint x: 262, startPoint y: 20, endPoint x: 100, endPoint y: 4, distance: 162.6
click at [92, 0] on div "Menu Fulfillment Orders Administration Fulfillment Orders Users Fulfillment Ord…" at bounding box center [535, 0] width 1070 height 0
drag, startPoint x: 191, startPoint y: 29, endPoint x: 203, endPoint y: 12, distance: 21.0
click at [203, 12] on input "2032450" at bounding box center [224, 14] width 168 height 28
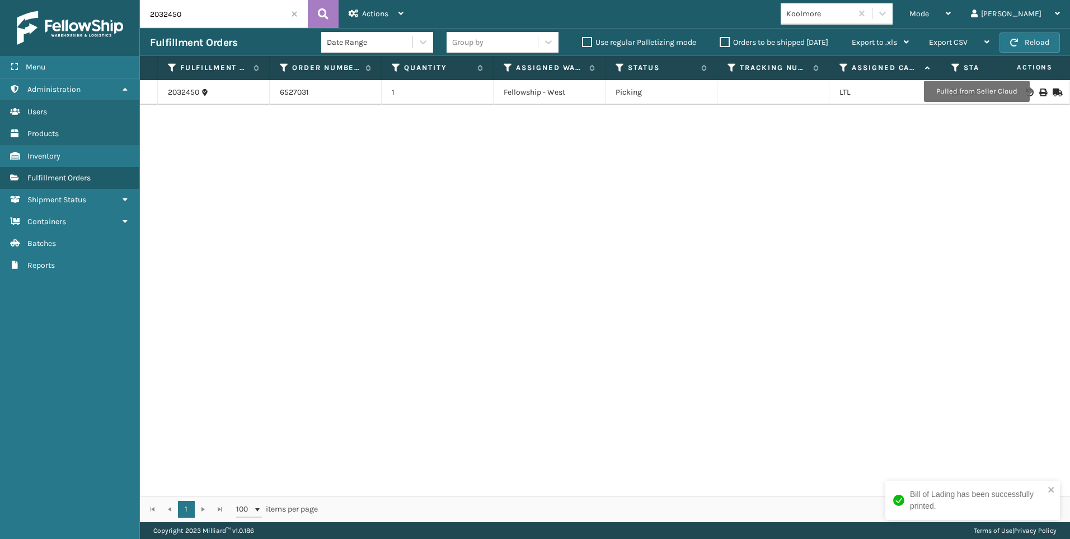
click at [136, 0] on div "Menu Fulfillment Orders Administration Fulfillment Orders Users Fulfillment Ord…" at bounding box center [535, 0] width 1070 height 0
paste input "1314"
type input "2031314"
click at [328, 18] on icon at bounding box center [323, 14] width 11 height 17
click at [1040, 92] on icon at bounding box center [1043, 92] width 7 height 8
